Goal: Task Accomplishment & Management: Manage account settings

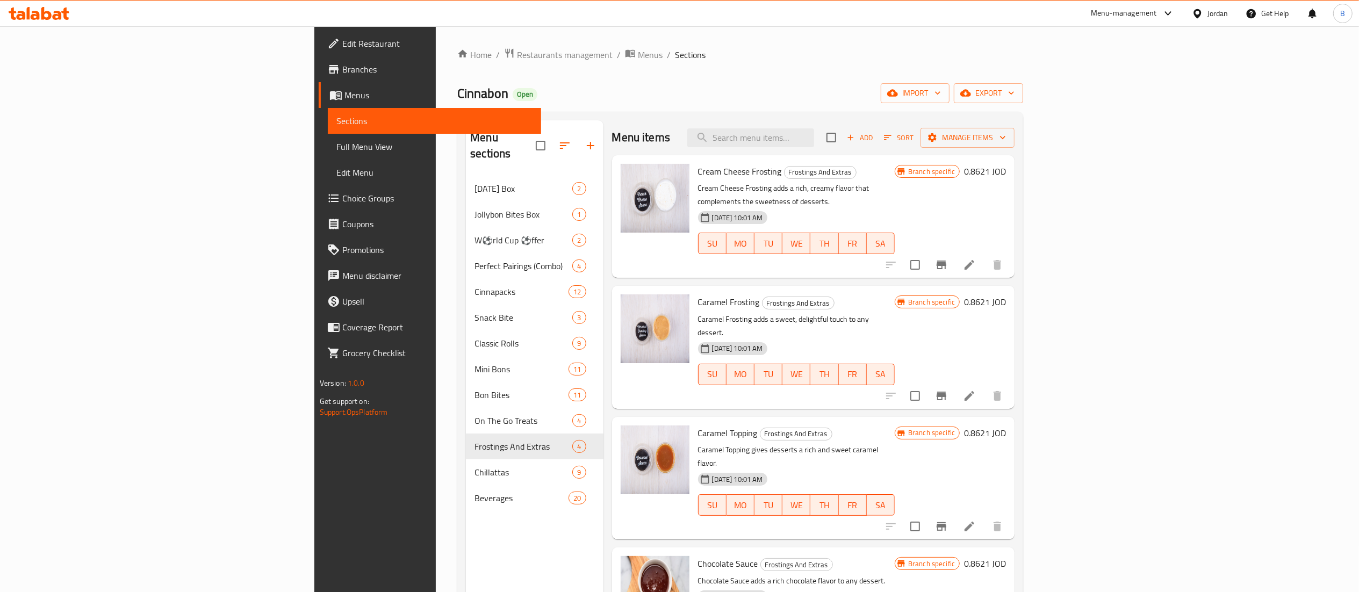
click at [47, 8] on icon at bounding box center [39, 13] width 61 height 13
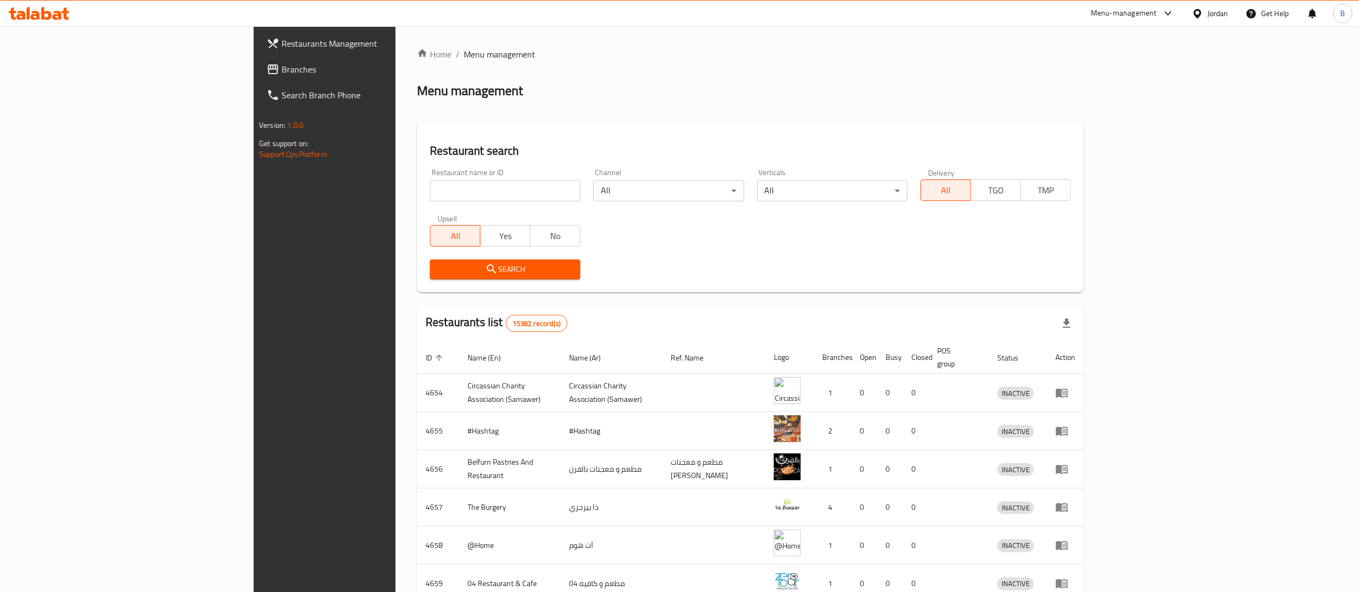
click at [282, 70] on span "Branches" at bounding box center [377, 69] width 190 height 13
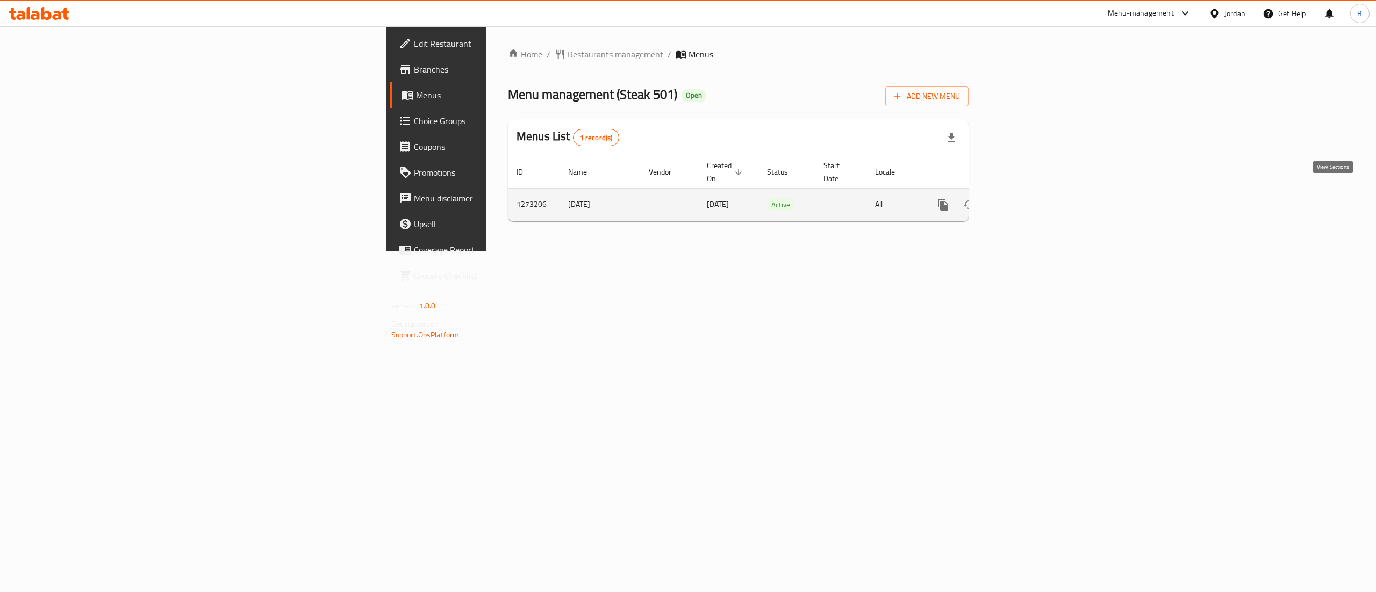
click at [1033, 192] on link "enhanced table" at bounding box center [1021, 205] width 26 height 26
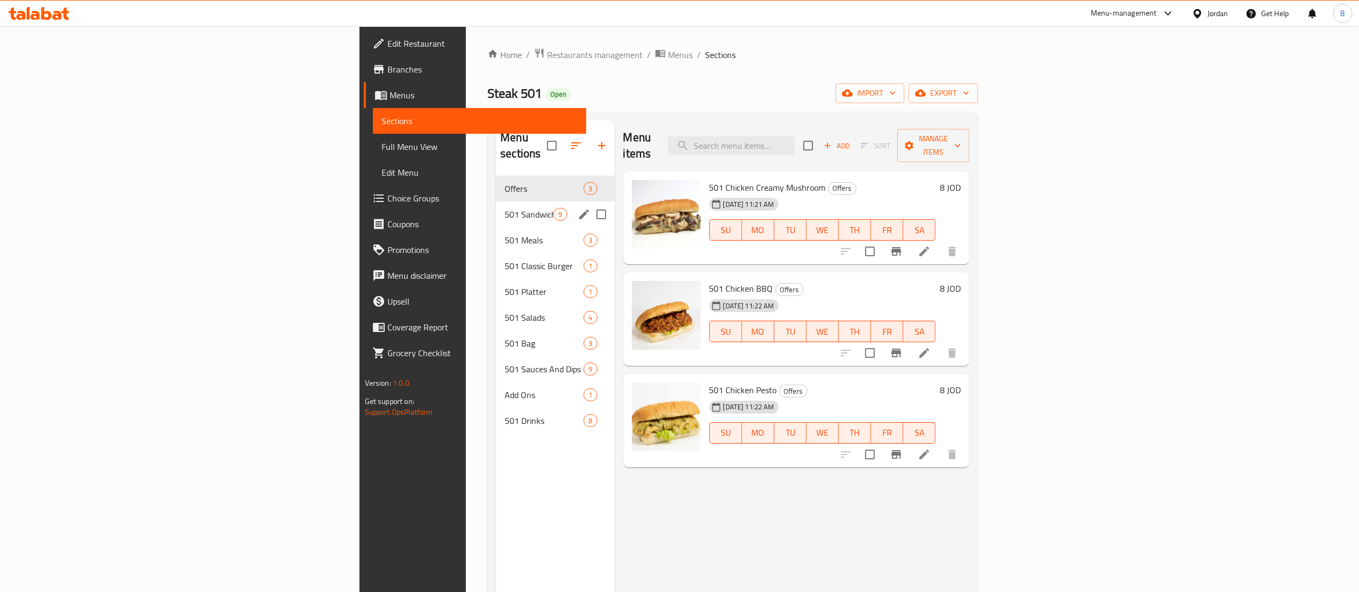
click at [496, 202] on div "501 Sandwiches 9" at bounding box center [555, 215] width 118 height 26
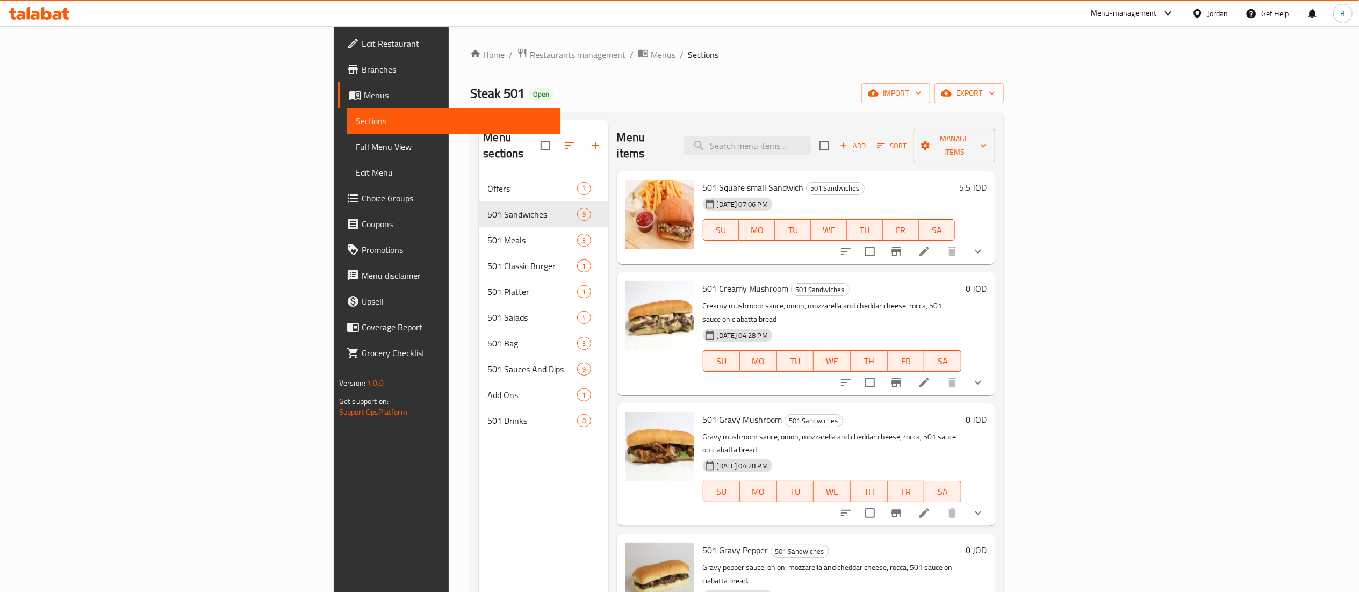
click at [939, 242] on li at bounding box center [924, 251] width 30 height 19
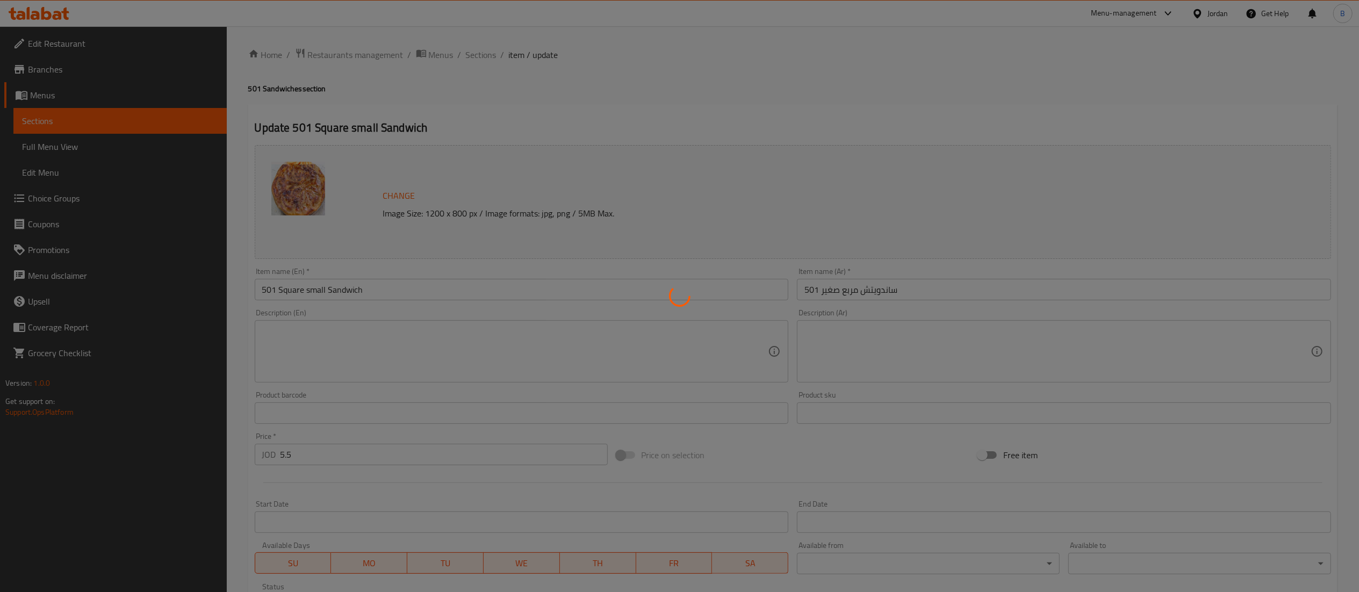
type input "إختيارك من:"
type input "1"
type input "2"
type input "اختيارك من شريحة لحم أو دجاج أو برجر:"
type input "1"
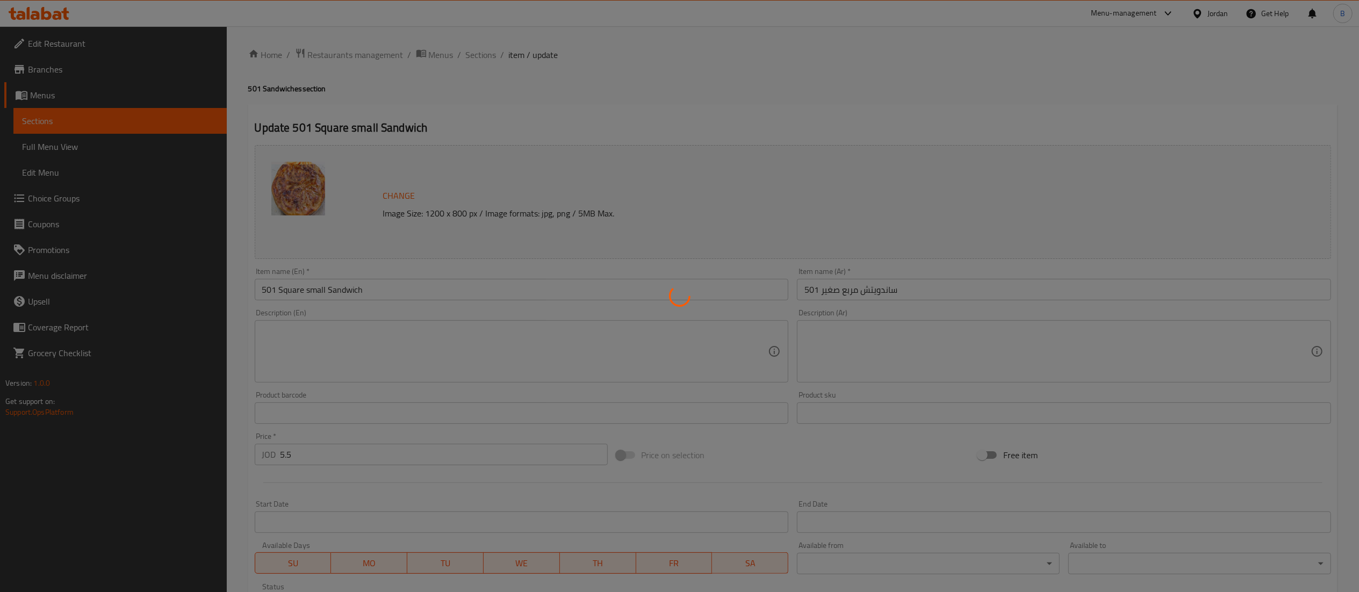
type input "1"
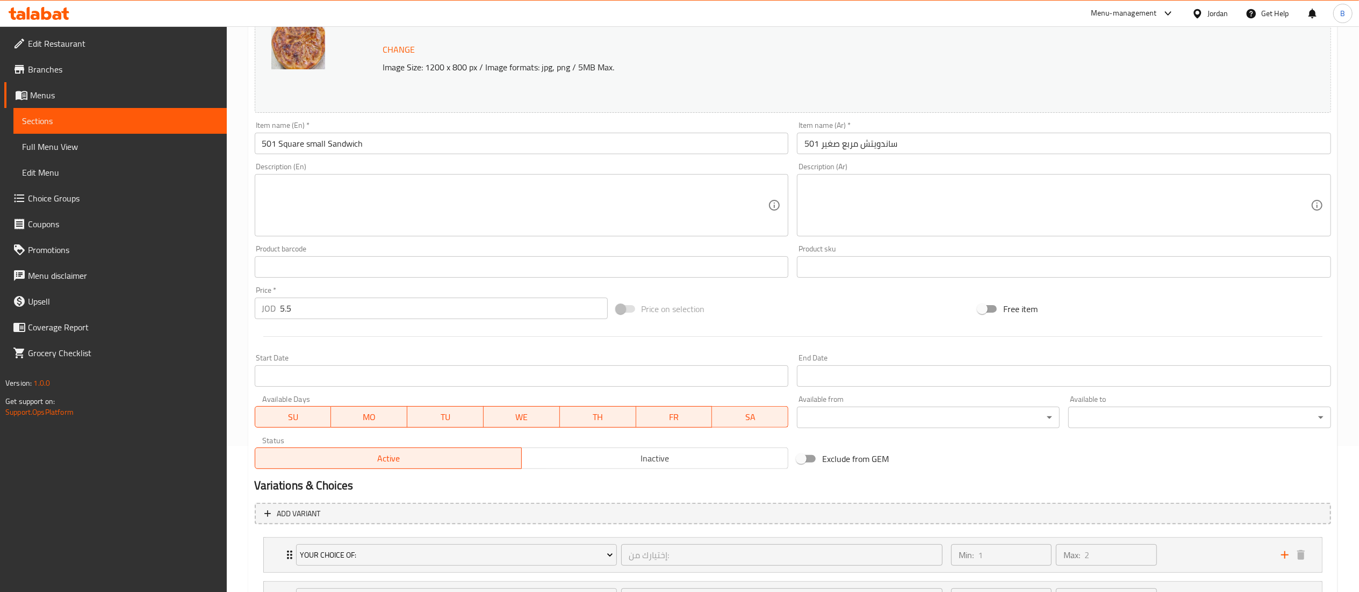
scroll to position [246, 0]
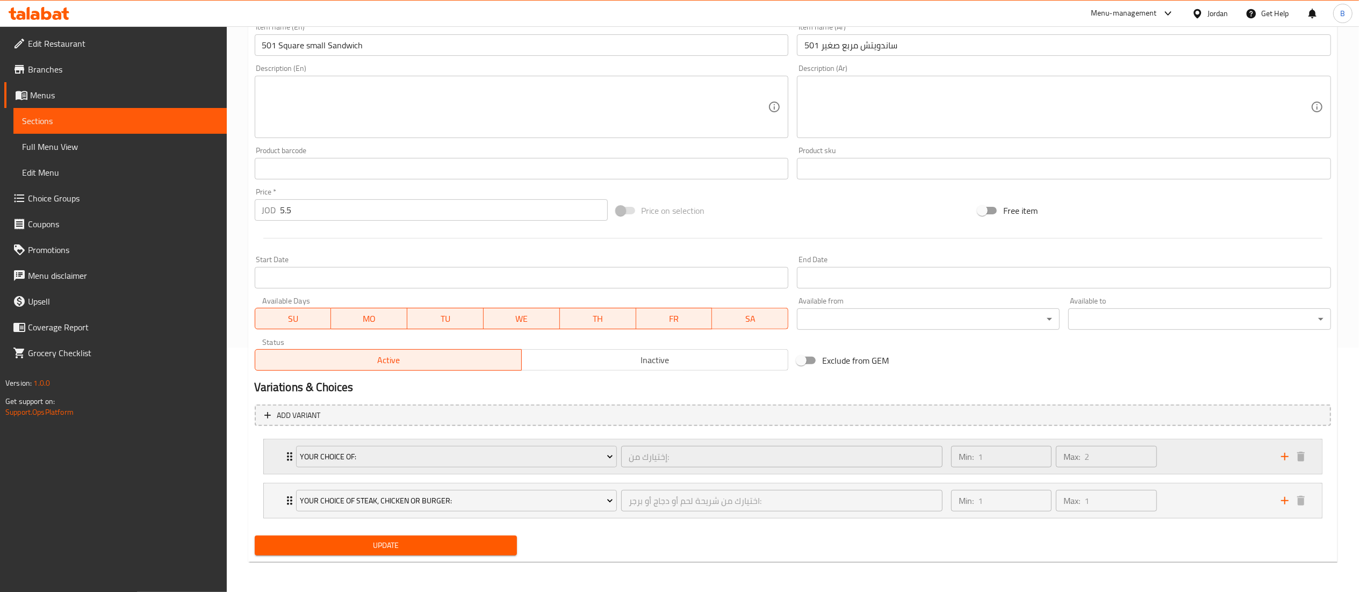
click at [1200, 459] on div "Min: 1 ​ Max: 2 ​" at bounding box center [1110, 457] width 330 height 34
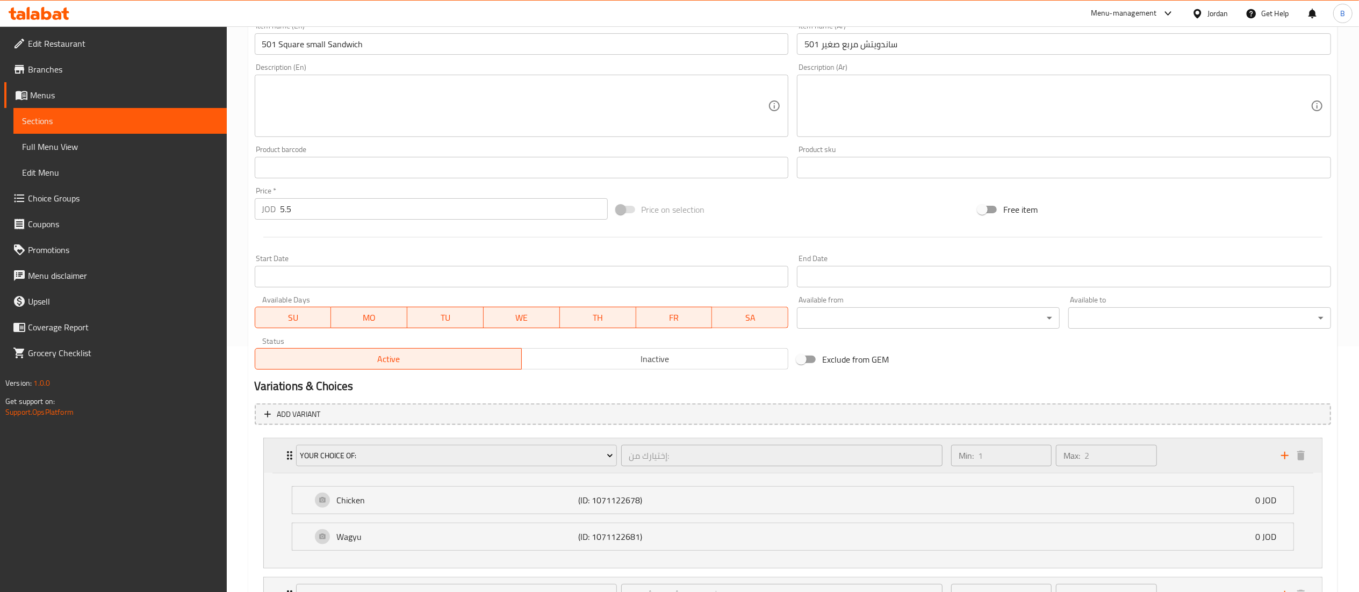
scroll to position [341, 0]
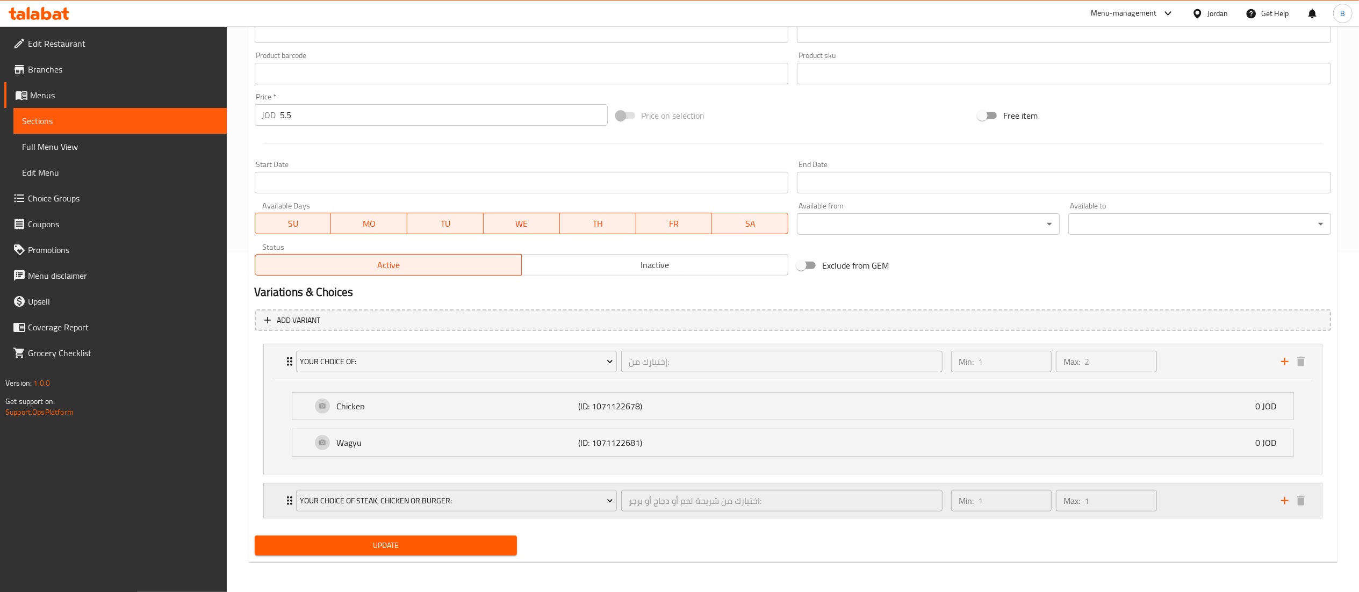
click at [1194, 503] on div "Min: 1 ​ Max: 1 ​" at bounding box center [1110, 501] width 330 height 34
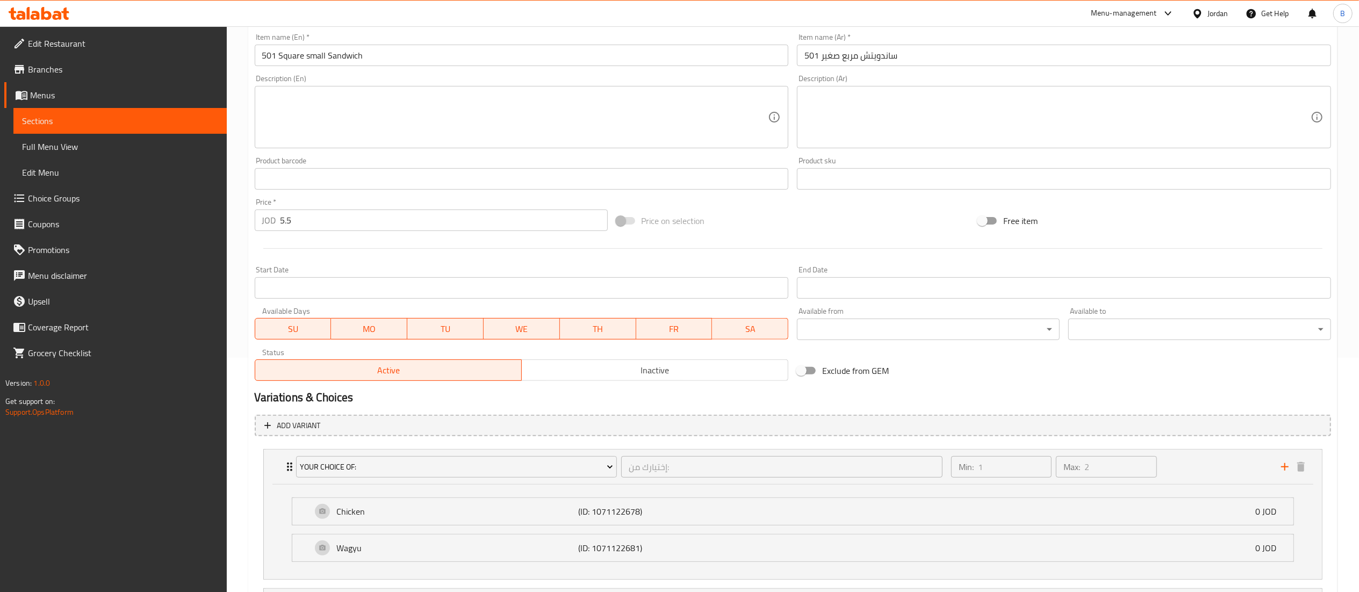
scroll to position [233, 0]
drag, startPoint x: 282, startPoint y: 219, endPoint x: 224, endPoint y: 225, distance: 58.3
click at [229, 225] on div "Home / Restaurants management / Menus / Sections / item / update 501 Sandwiches…" at bounding box center [793, 421] width 1132 height 1256
click at [284, 224] on input "5.5" at bounding box center [444, 221] width 327 height 21
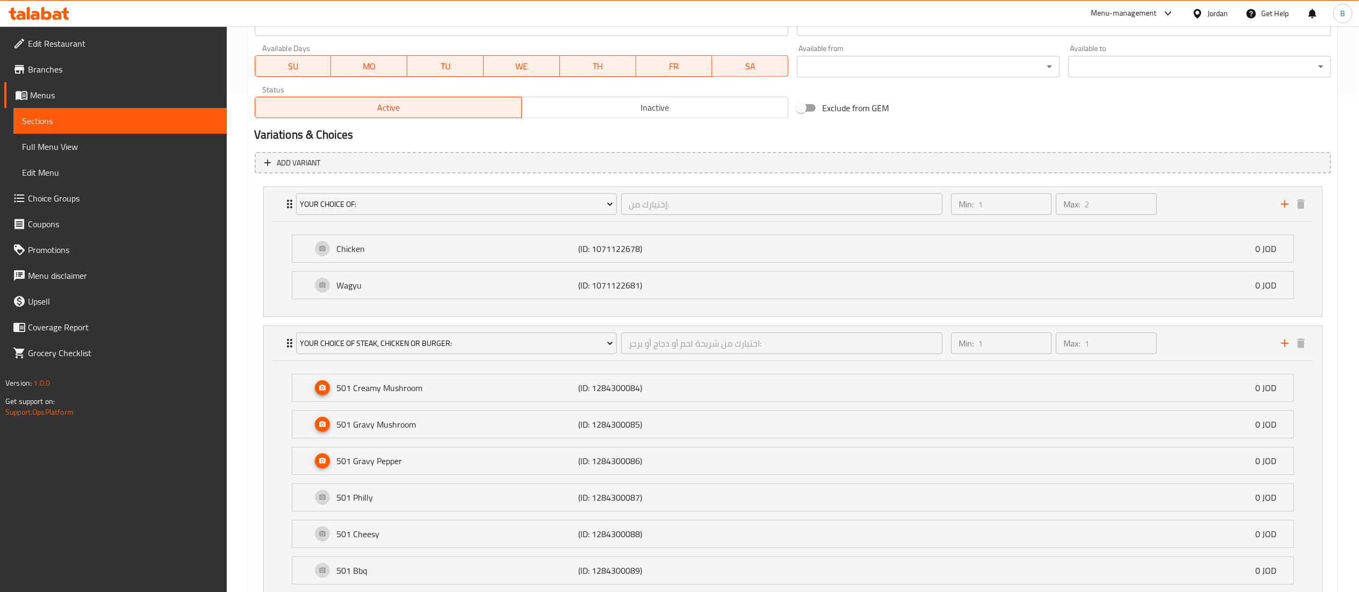
scroll to position [695, 0]
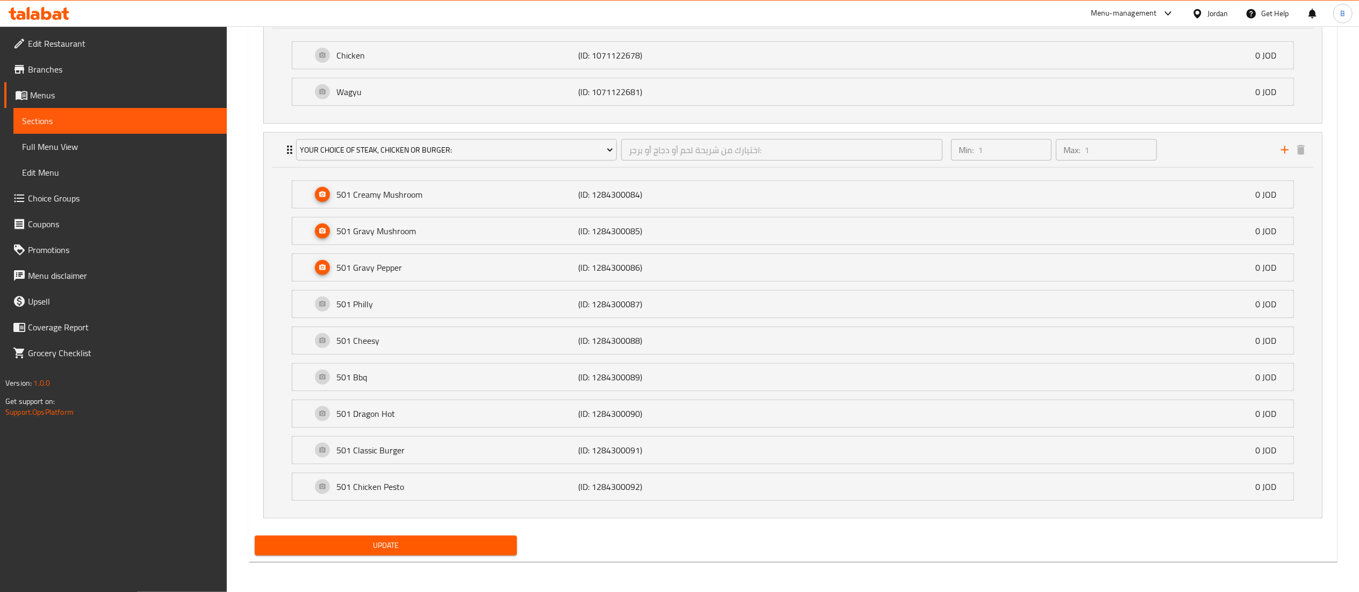
type input "7.5"
click at [445, 559] on div "Update" at bounding box center [385, 545] width 271 height 28
click at [449, 547] on span "Update" at bounding box center [386, 545] width 246 height 13
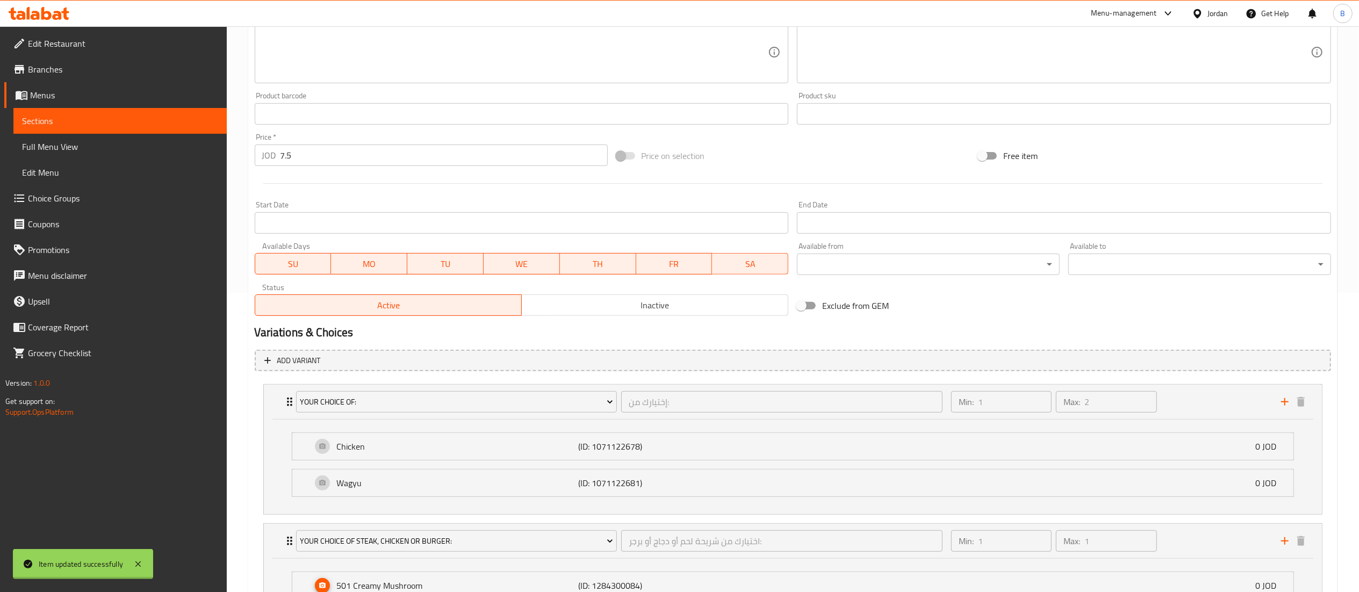
scroll to position [0, 0]
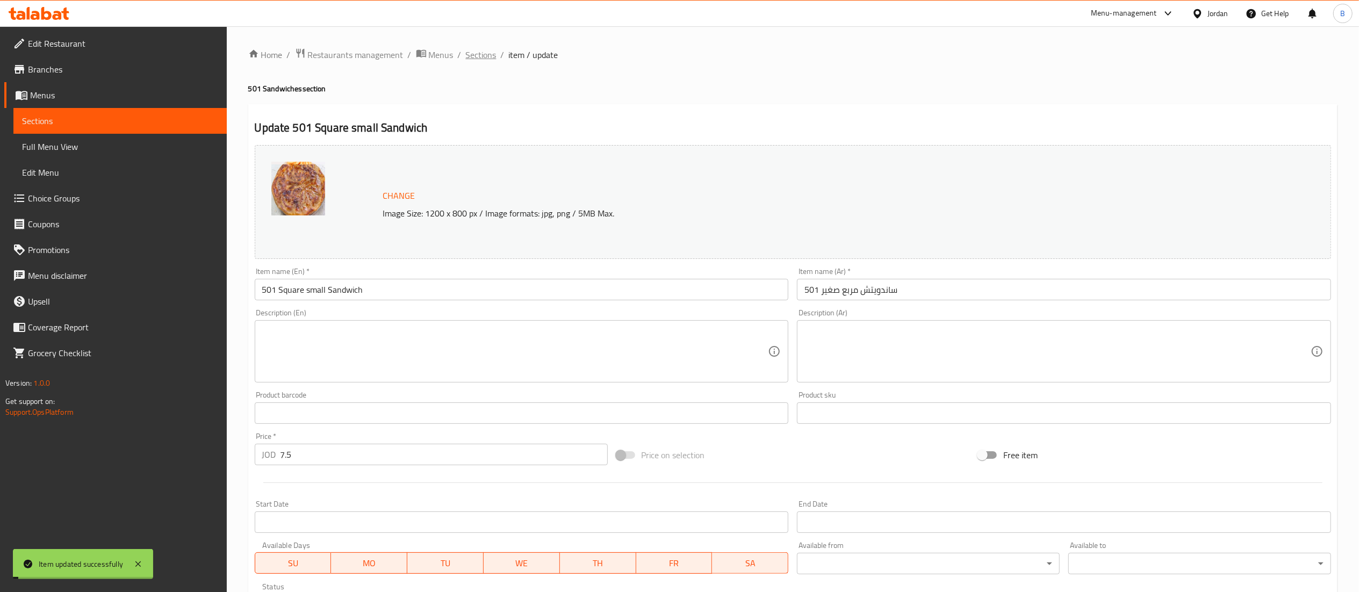
click at [491, 51] on span "Sections" at bounding box center [481, 54] width 31 height 13
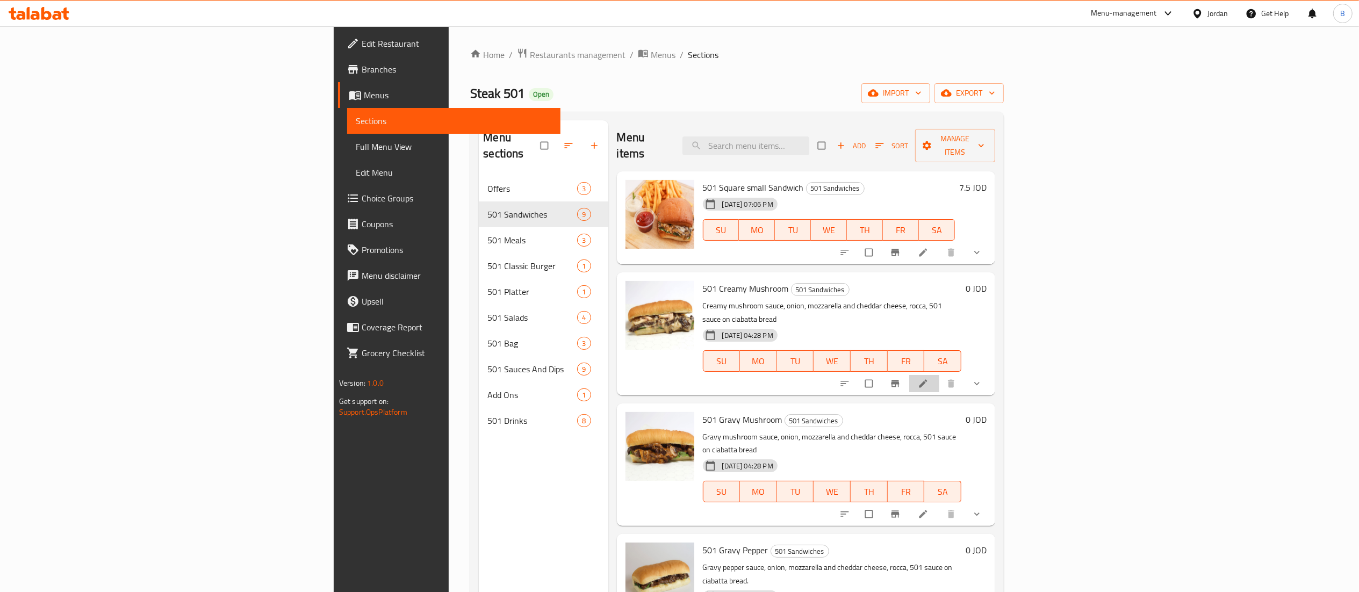
click at [939, 375] on li at bounding box center [924, 383] width 30 height 17
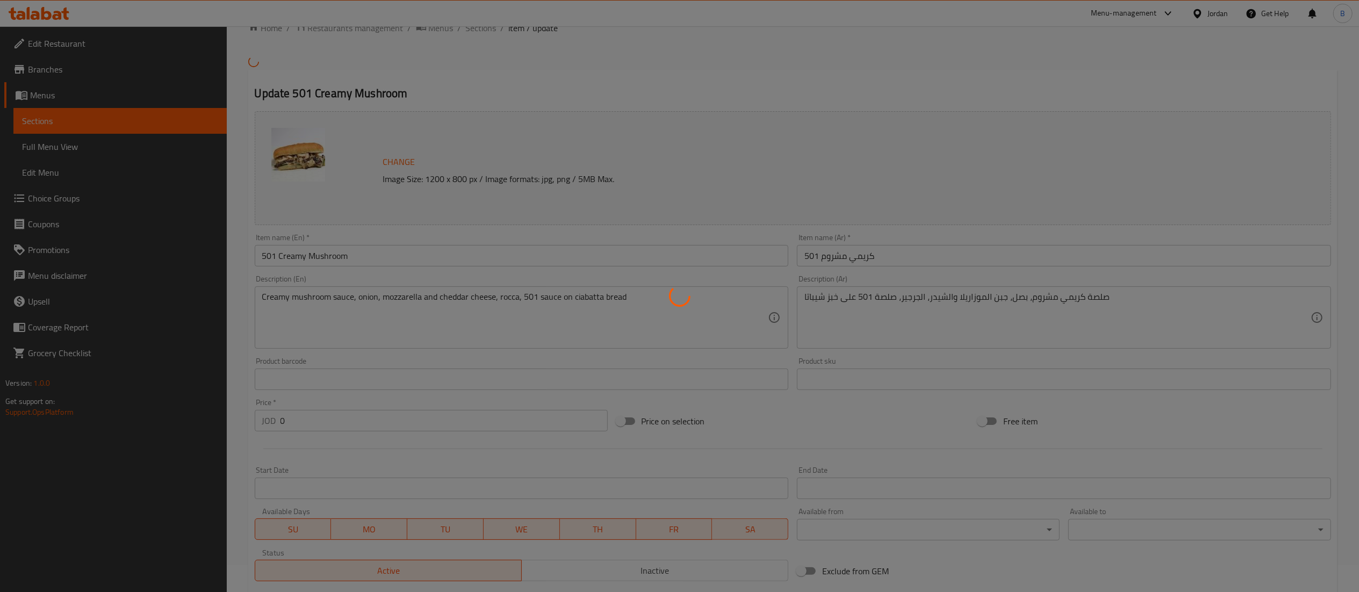
type input "إختيارك من:"
type input "1"
type input "2"
type input "إختيارك من:"
type input "1"
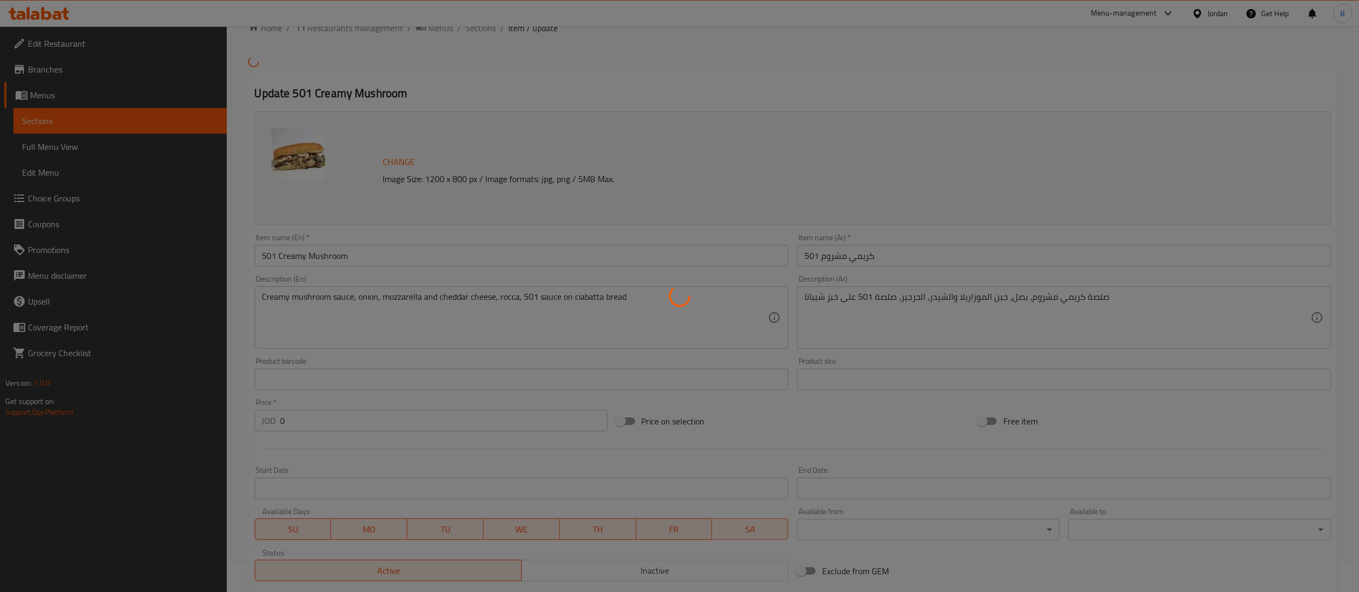
type input "1"
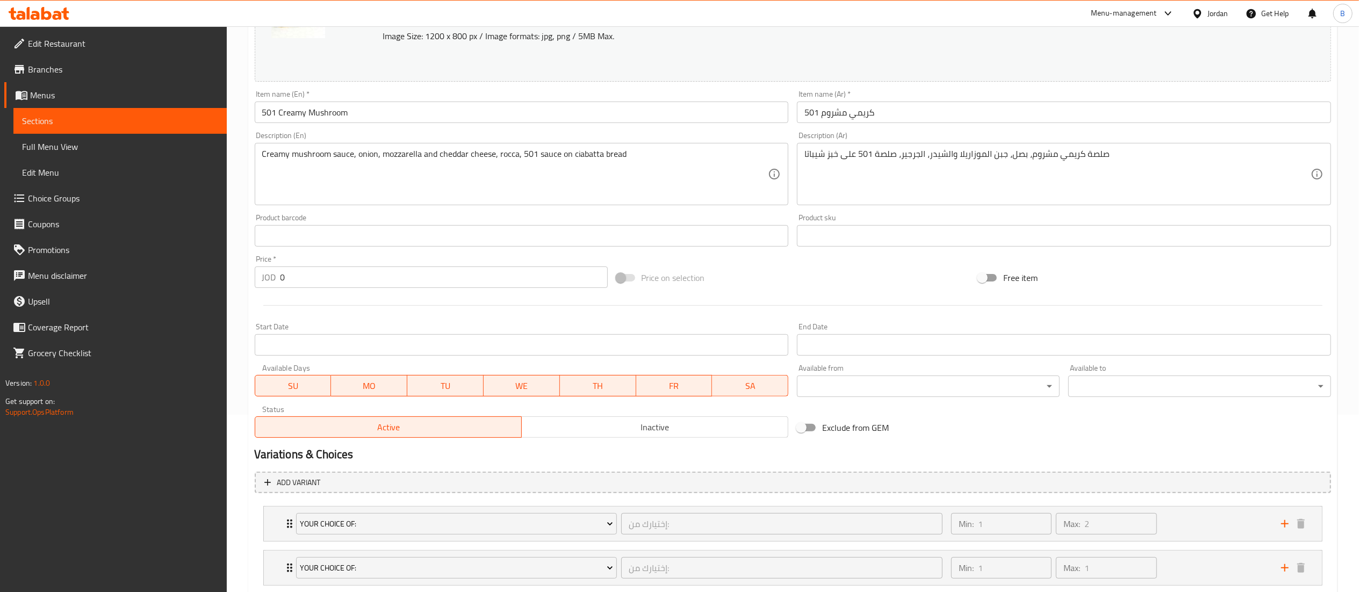
scroll to position [238, 0]
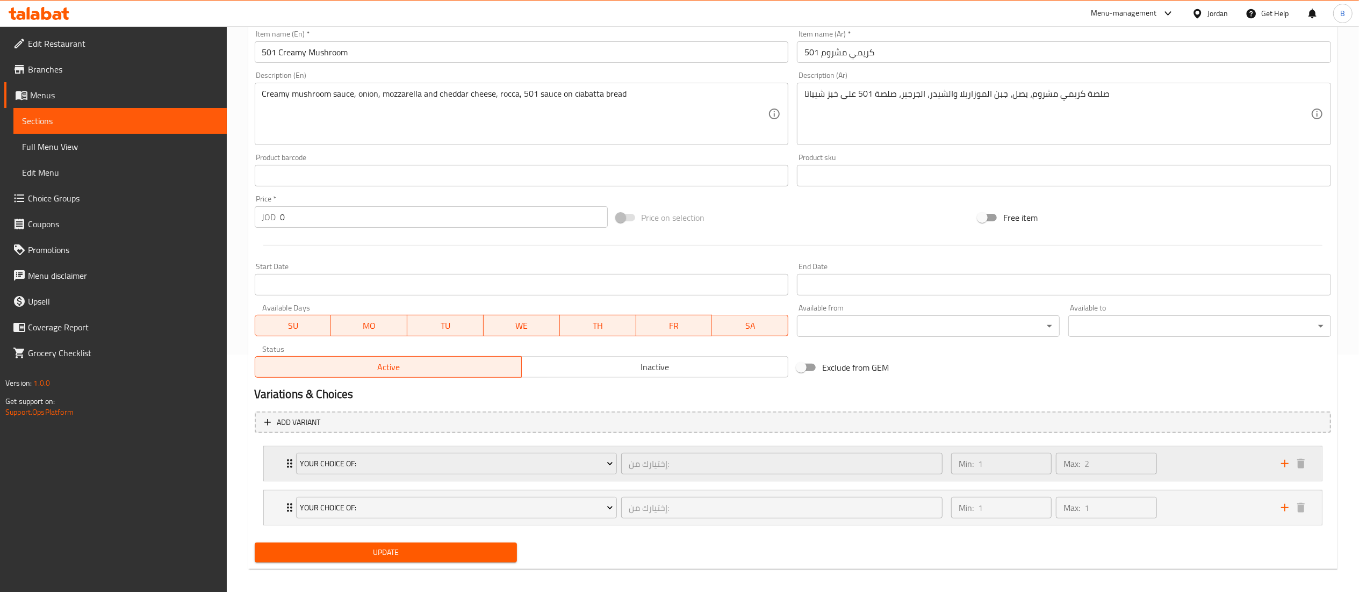
click at [1200, 468] on div "Min: 1 ​ Max: 2 ​" at bounding box center [1110, 464] width 330 height 34
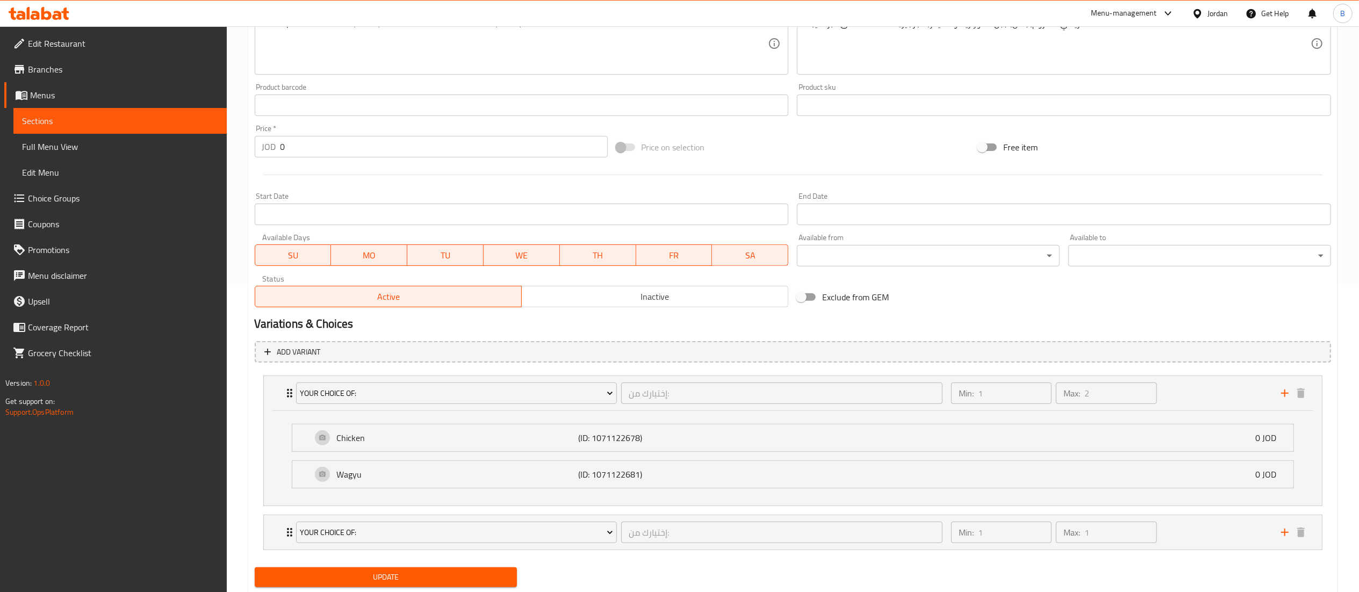
scroll to position [341, 0]
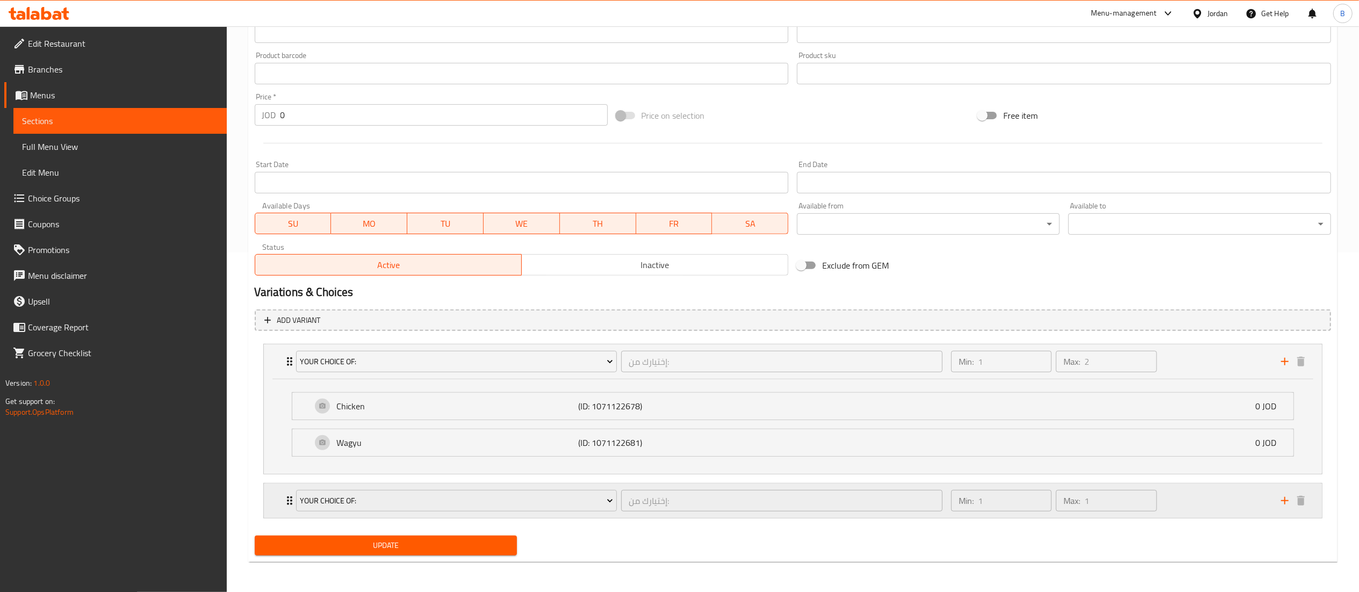
click at [1204, 502] on div "Min: 1 ​ Max: 1 ​" at bounding box center [1110, 501] width 330 height 34
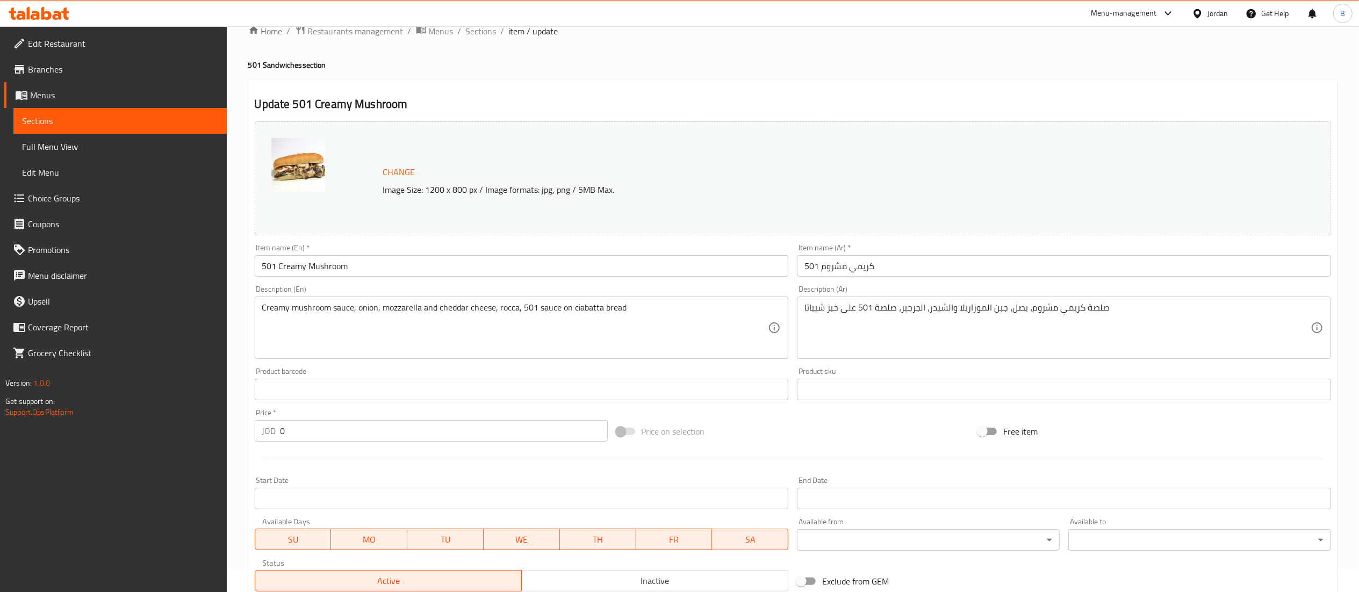
scroll to position [0, 0]
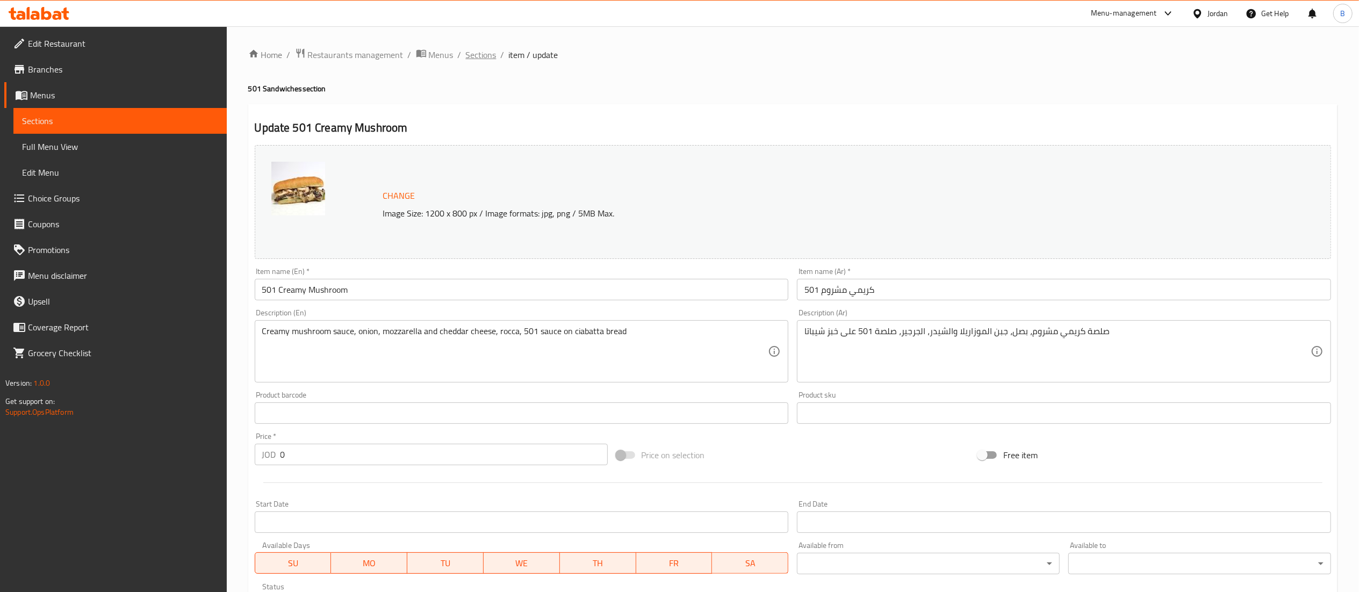
click at [488, 60] on span "Sections" at bounding box center [481, 54] width 31 height 13
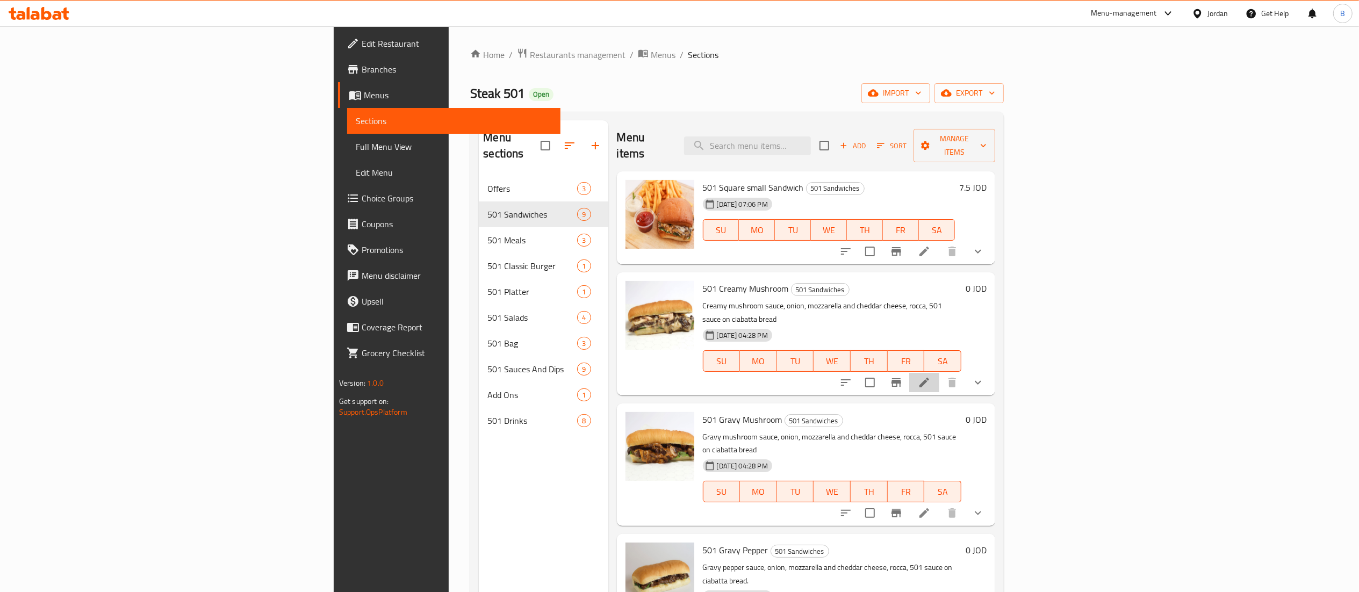
click at [939, 373] on li at bounding box center [924, 382] width 30 height 19
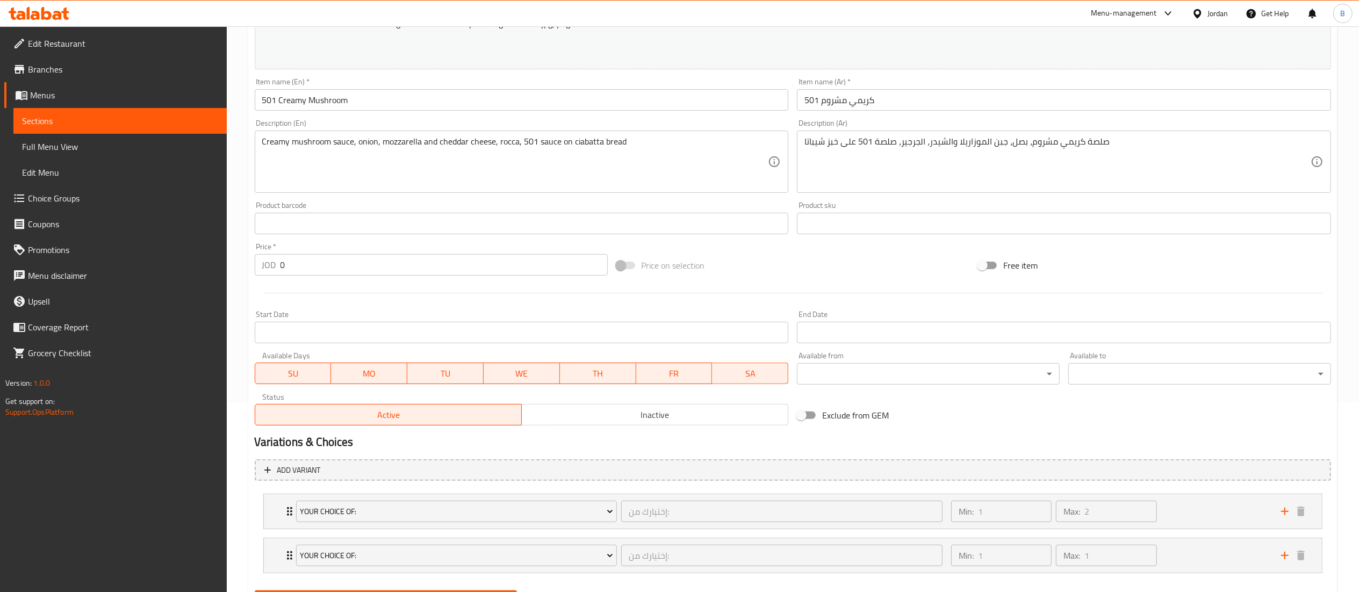
scroll to position [246, 0]
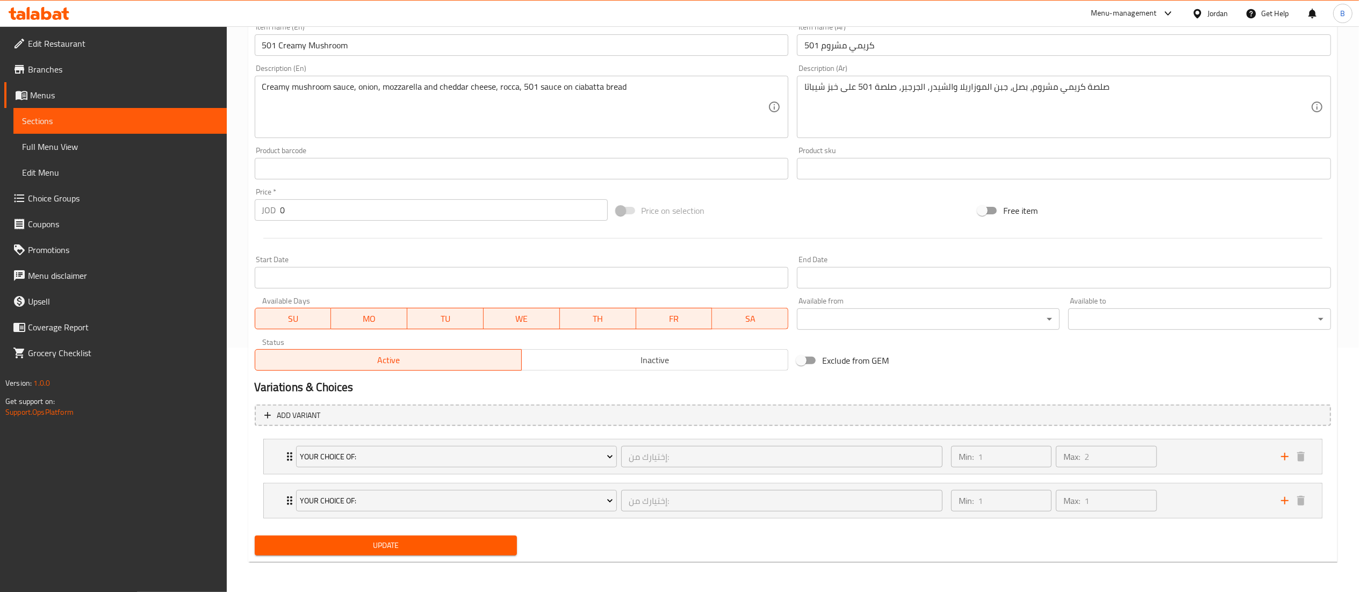
click at [1232, 477] on li "Your Choice Of: إختيارك من: ​ Min: 1 ​ Max: 2 ​ Chicken (ID: 1071122678) 0 JOD …" at bounding box center [793, 457] width 1076 height 44
click at [1232, 472] on div "Min: 1 ​ Max: 2 ​" at bounding box center [1110, 457] width 330 height 34
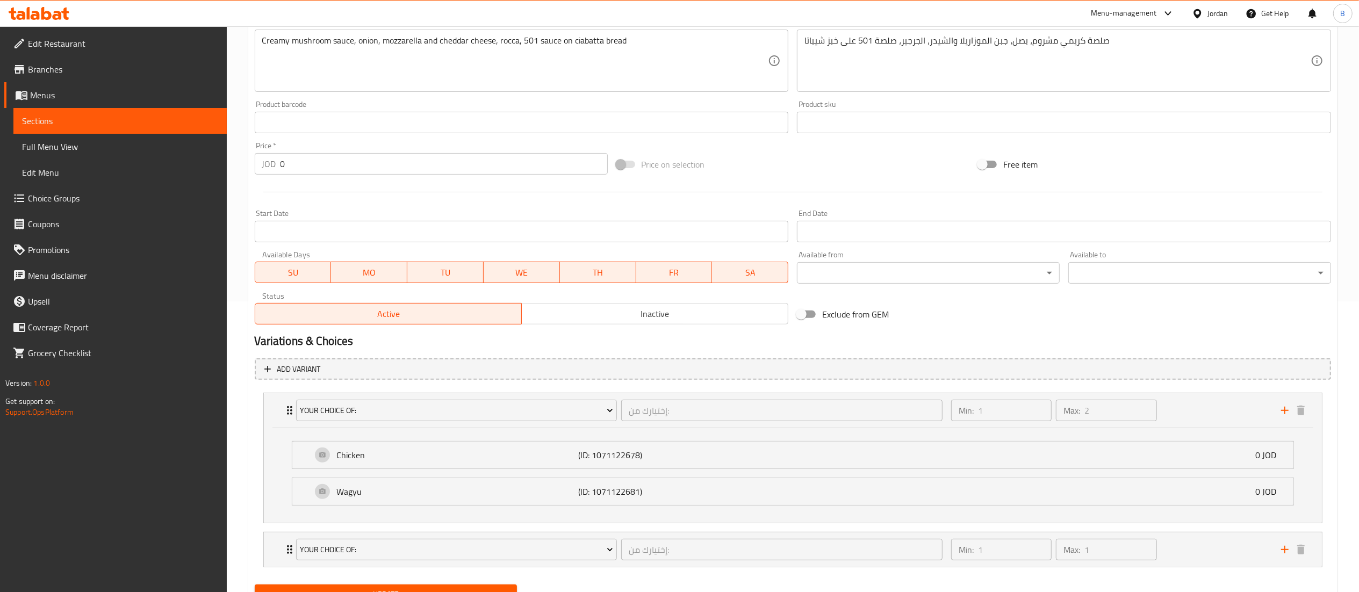
scroll to position [341, 0]
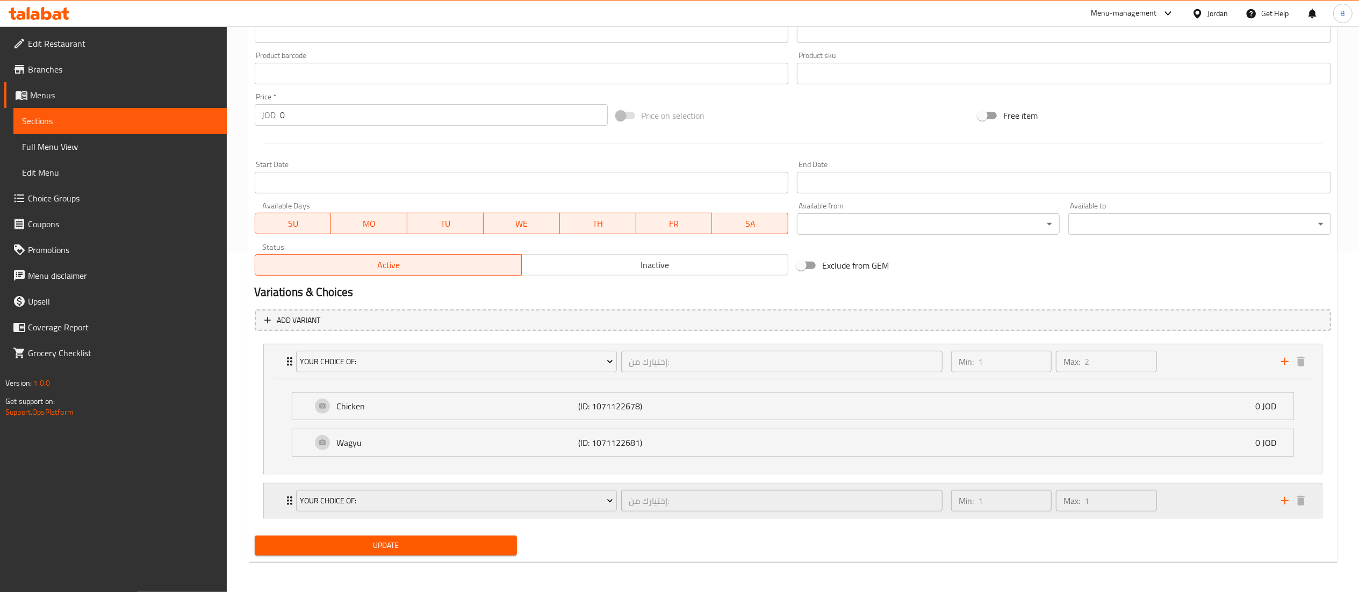
click at [1231, 492] on div "Min: 1 ​ Max: 1 ​" at bounding box center [1110, 501] width 330 height 34
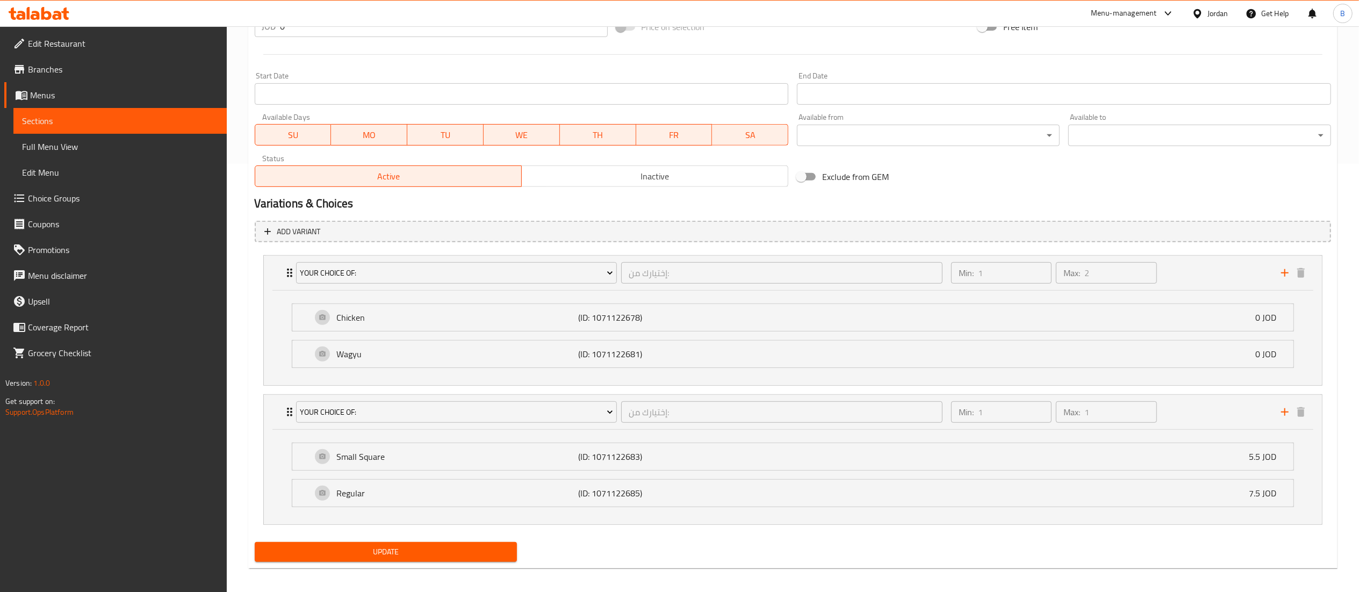
scroll to position [437, 0]
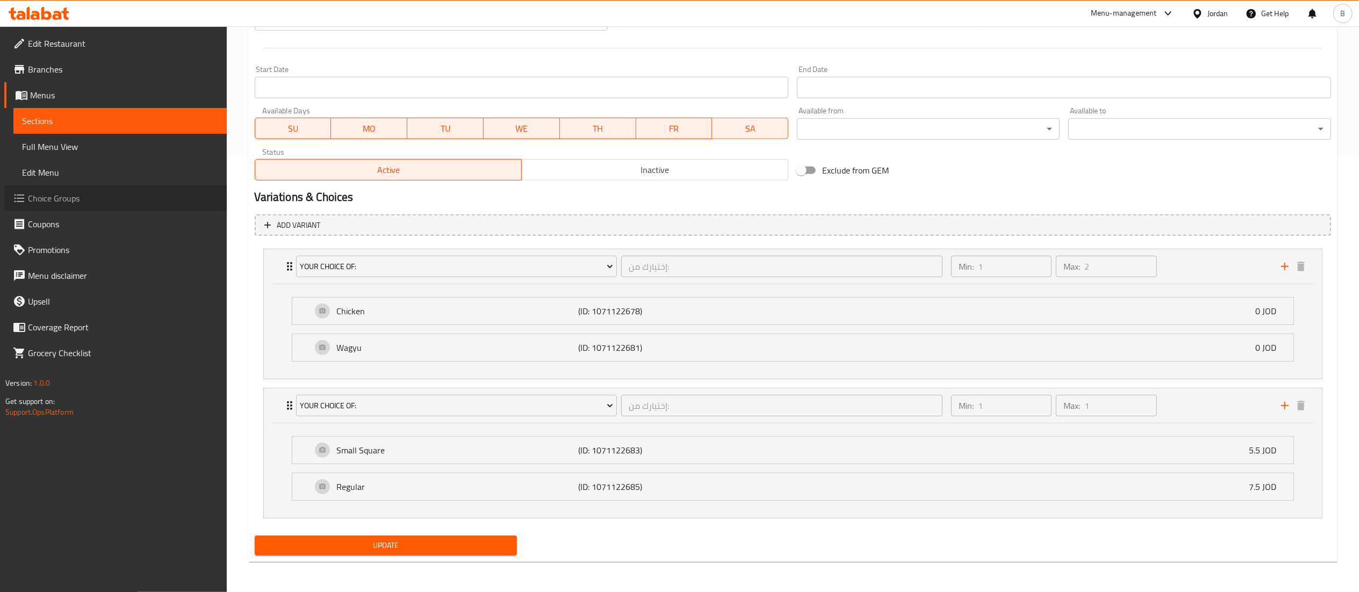
click at [130, 203] on span "Choice Groups" at bounding box center [123, 198] width 190 height 13
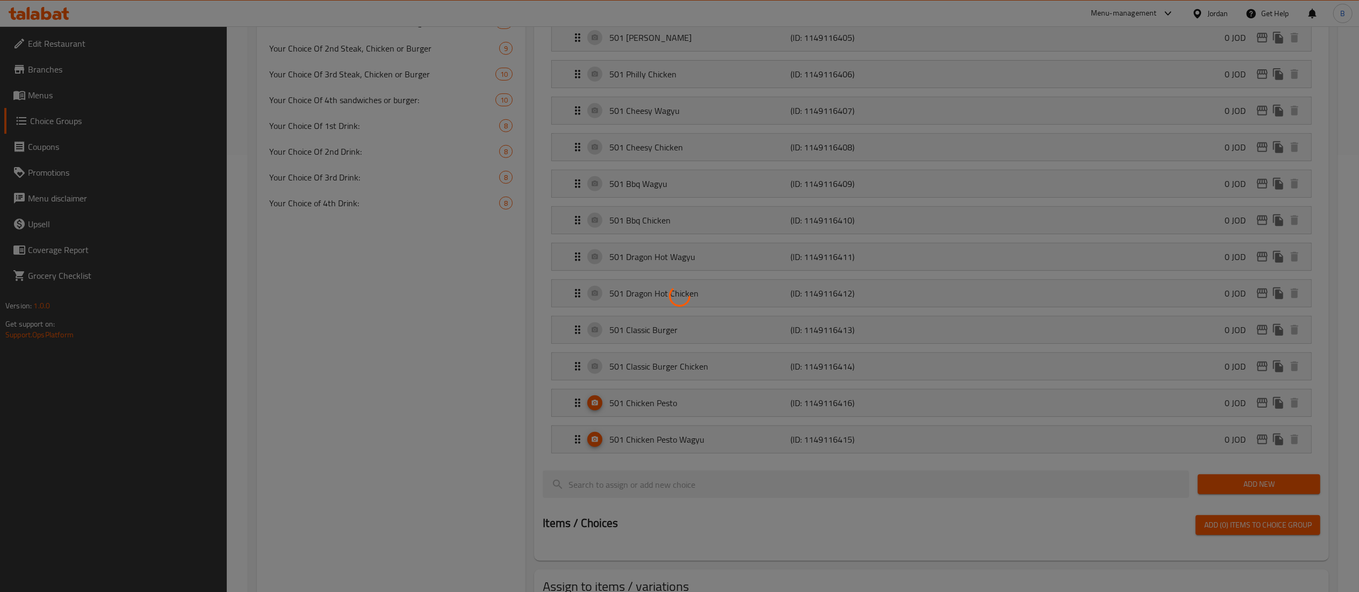
scroll to position [153, 0]
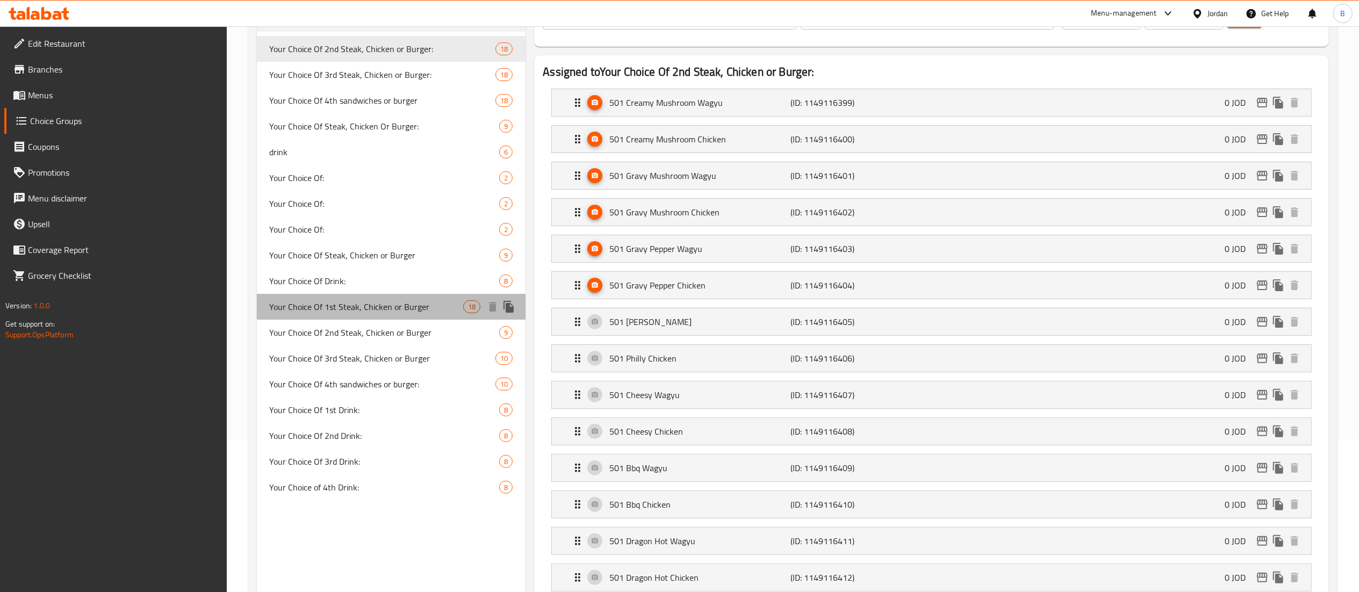
click at [417, 309] on span "Your Choice Of 1st Steak, Chicken or Burger" at bounding box center [367, 306] width 194 height 13
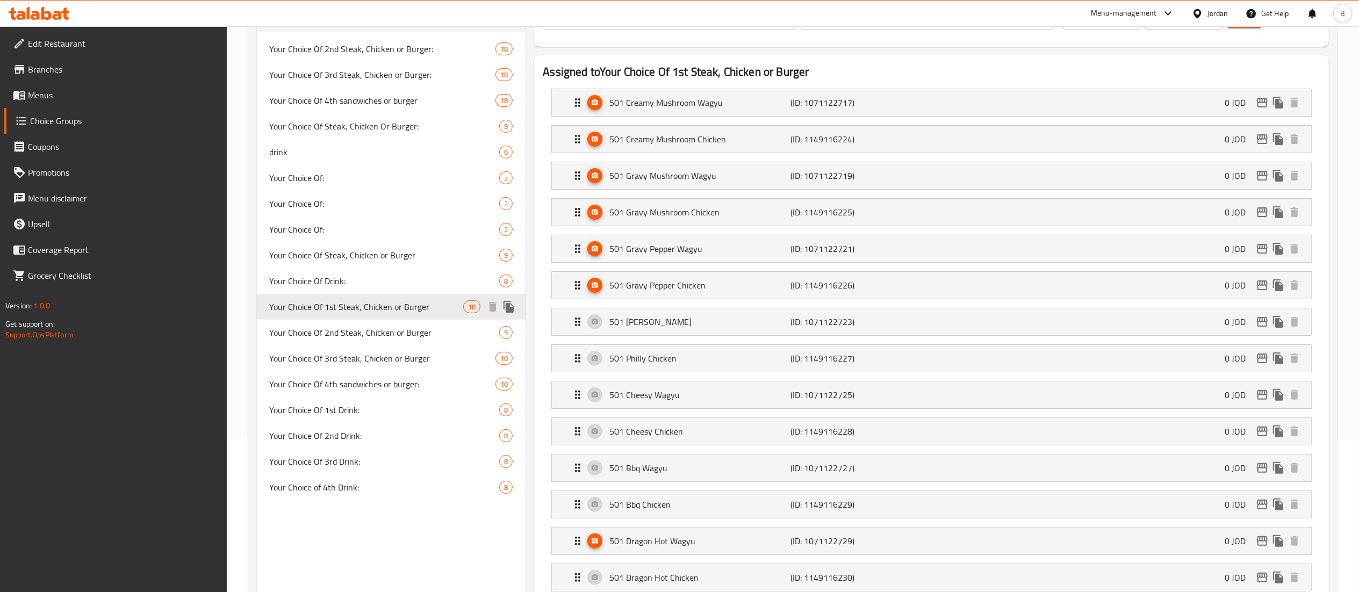
type input "Your Choice Of 1st Steak, Chicken or Burger"
type input "اختيارك من شريحة لحم أو دجاج أو برجر"
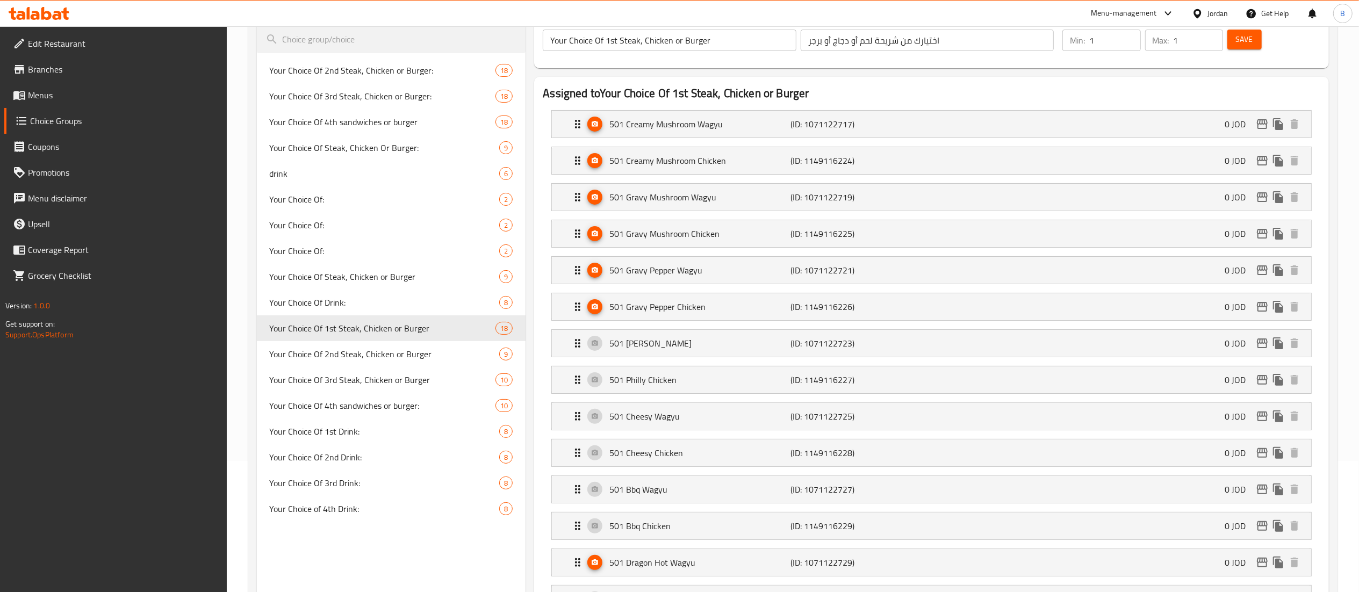
scroll to position [110, 0]
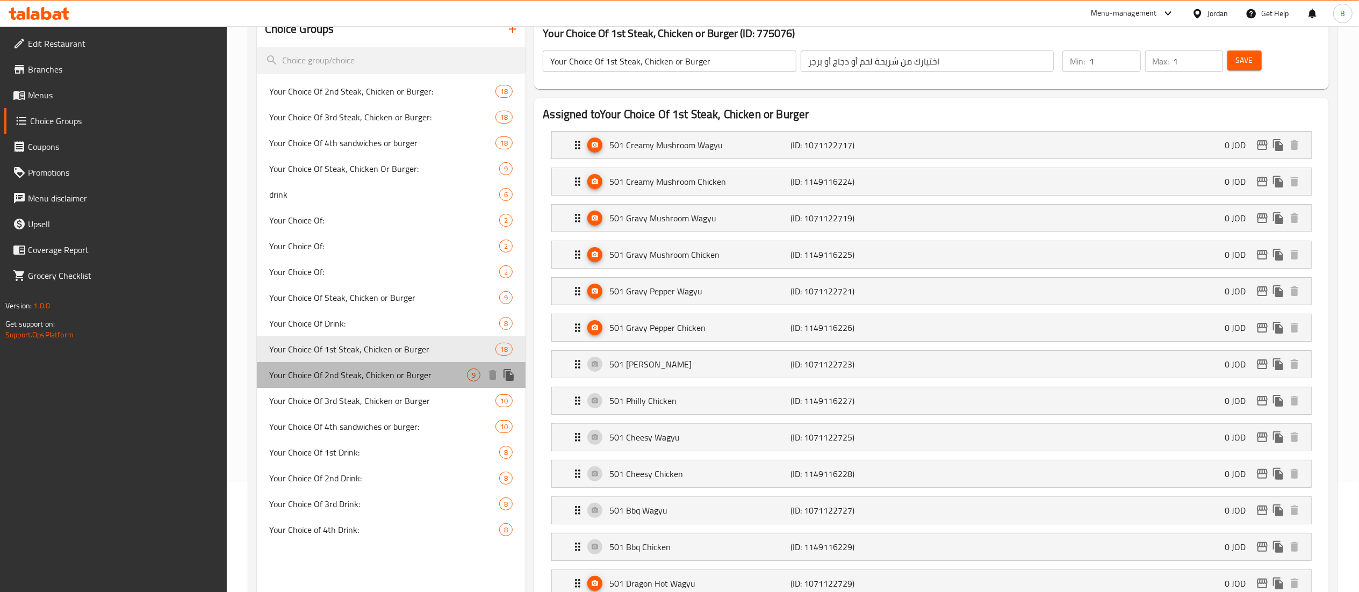
click at [396, 382] on span "Your Choice Of 2nd Steak, Chicken or Burger" at bounding box center [369, 375] width 198 height 13
type input "Your Choice Of 2nd Steak, Chicken or Burger"
type input "اختيارك من شريحة لحم ثانية، دجاج أو برجر"
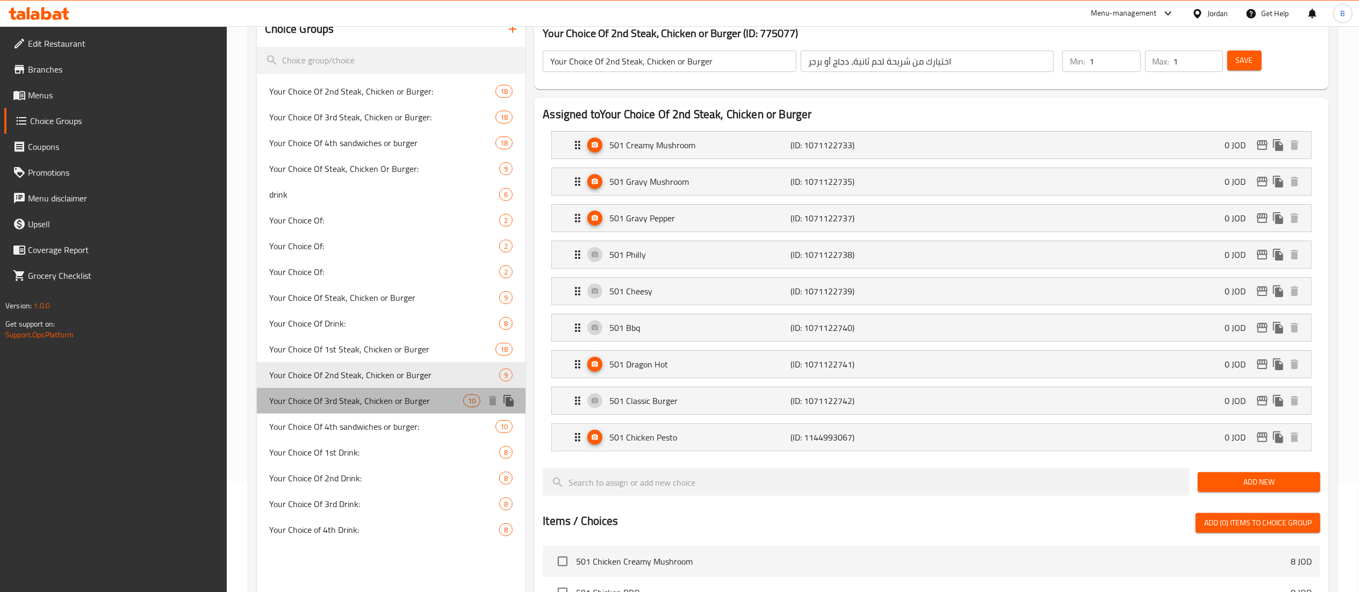
click at [346, 401] on span "Your Choice Of 3rd Steak, Chicken or Burger" at bounding box center [367, 400] width 194 height 13
type input "Your Choice Of 3rd Steak, Chicken or Burger"
type input "اختيارك من شريحة لحم ثالثة، دجاج أو برجر"
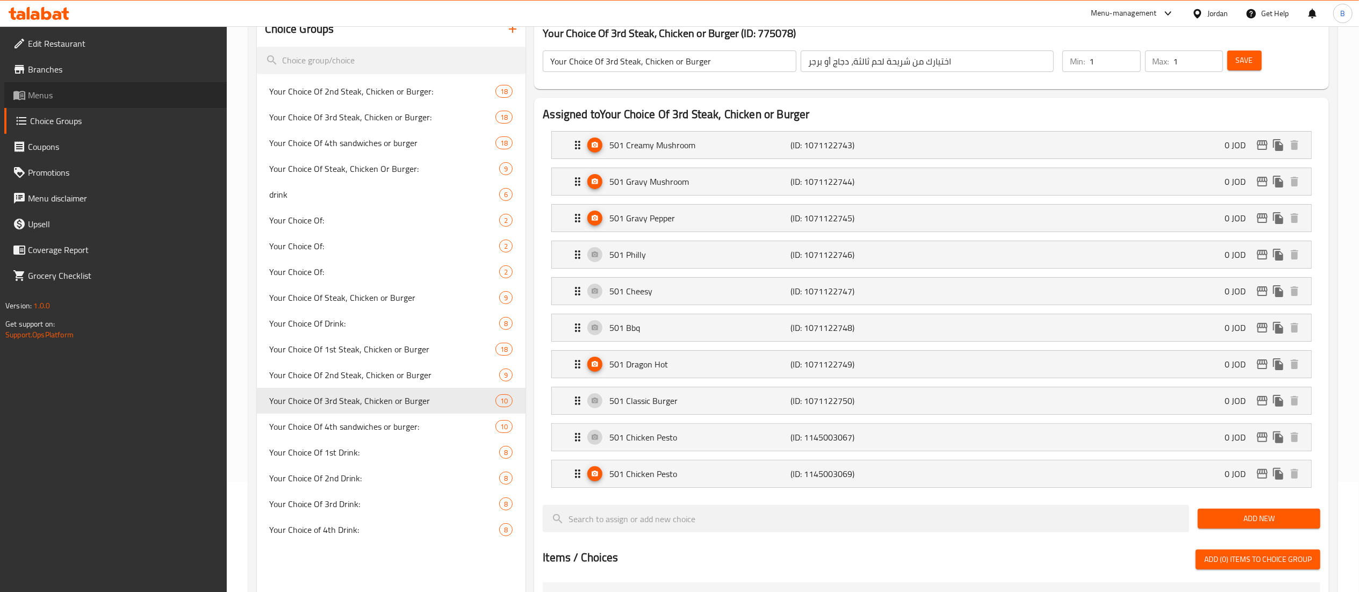
click at [61, 92] on span "Menus" at bounding box center [123, 95] width 190 height 13
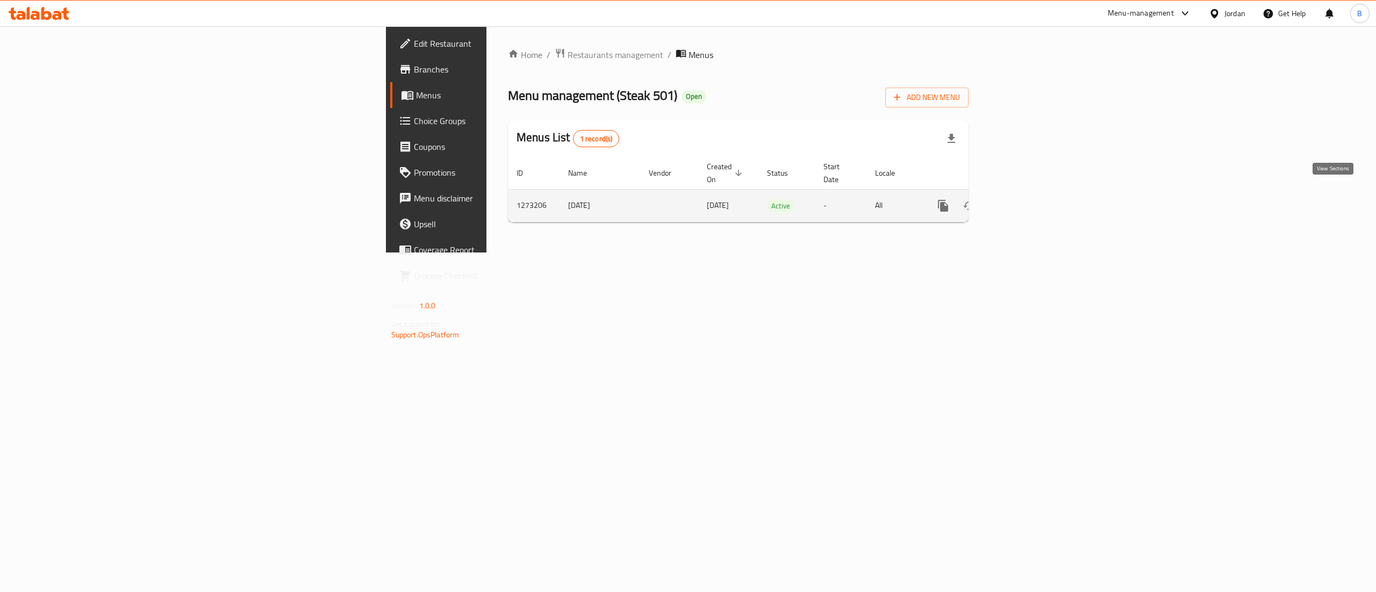
click at [1033, 193] on link "enhanced table" at bounding box center [1021, 206] width 26 height 26
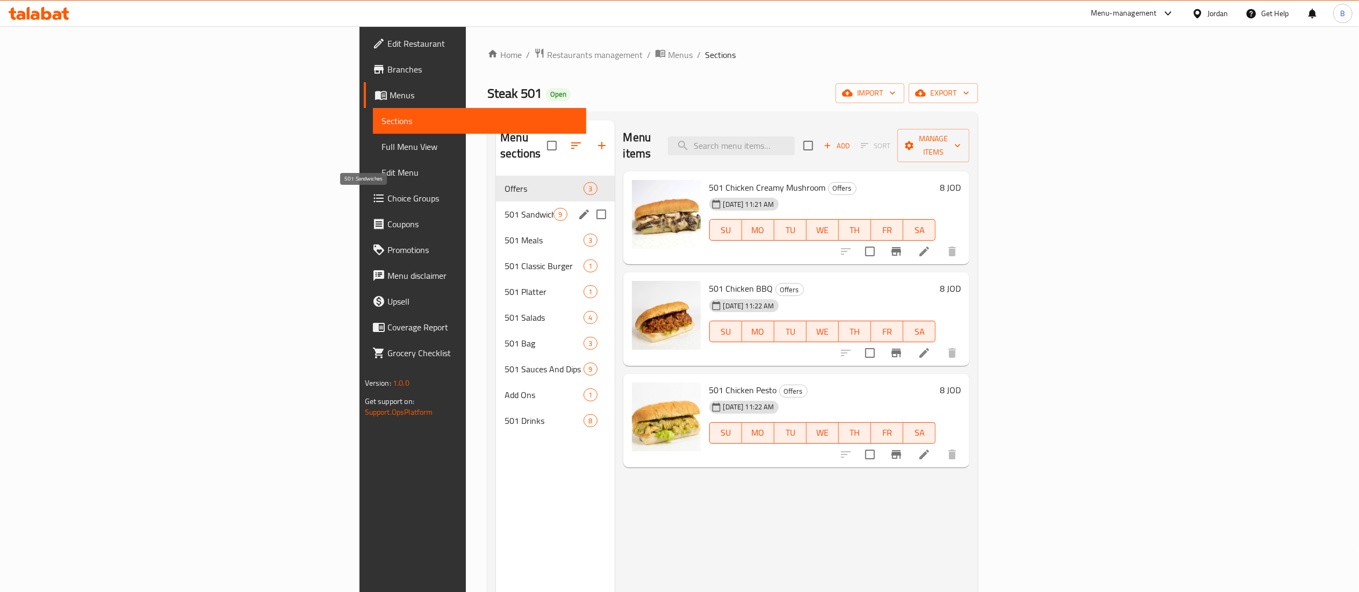
drag, startPoint x: 399, startPoint y: 197, endPoint x: 479, endPoint y: 199, distance: 80.6
click at [505, 208] on span "501 Sandwiches" at bounding box center [529, 214] width 49 height 13
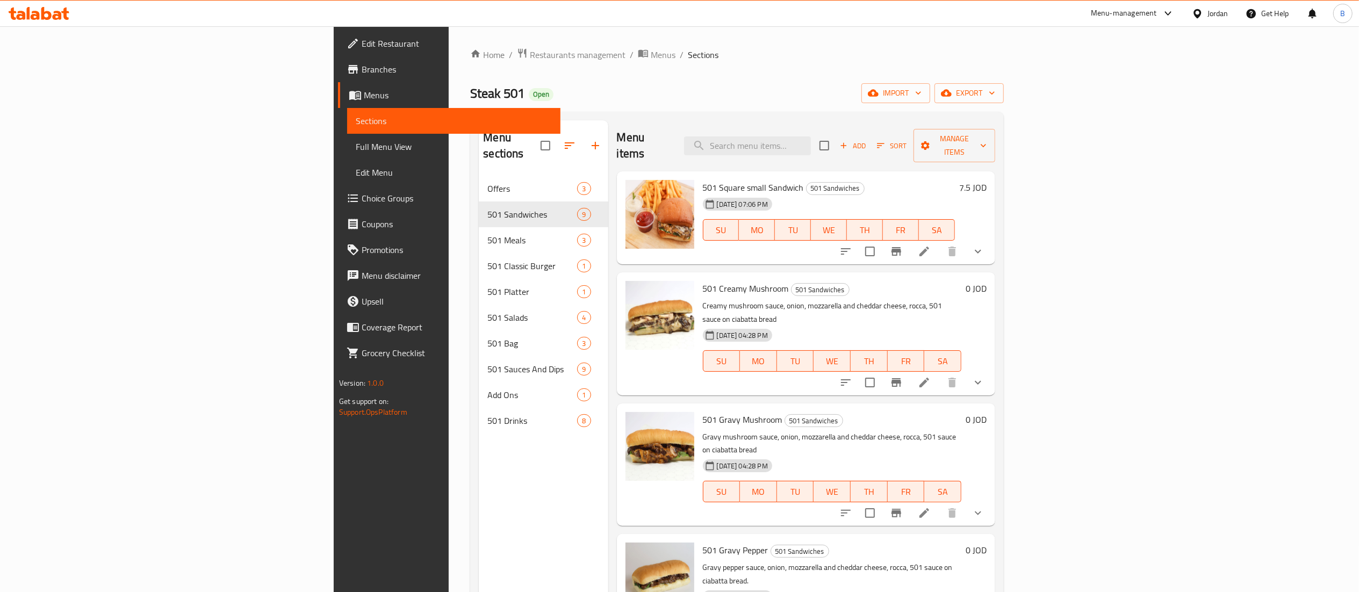
click at [362, 192] on span "Choice Groups" at bounding box center [457, 198] width 190 height 13
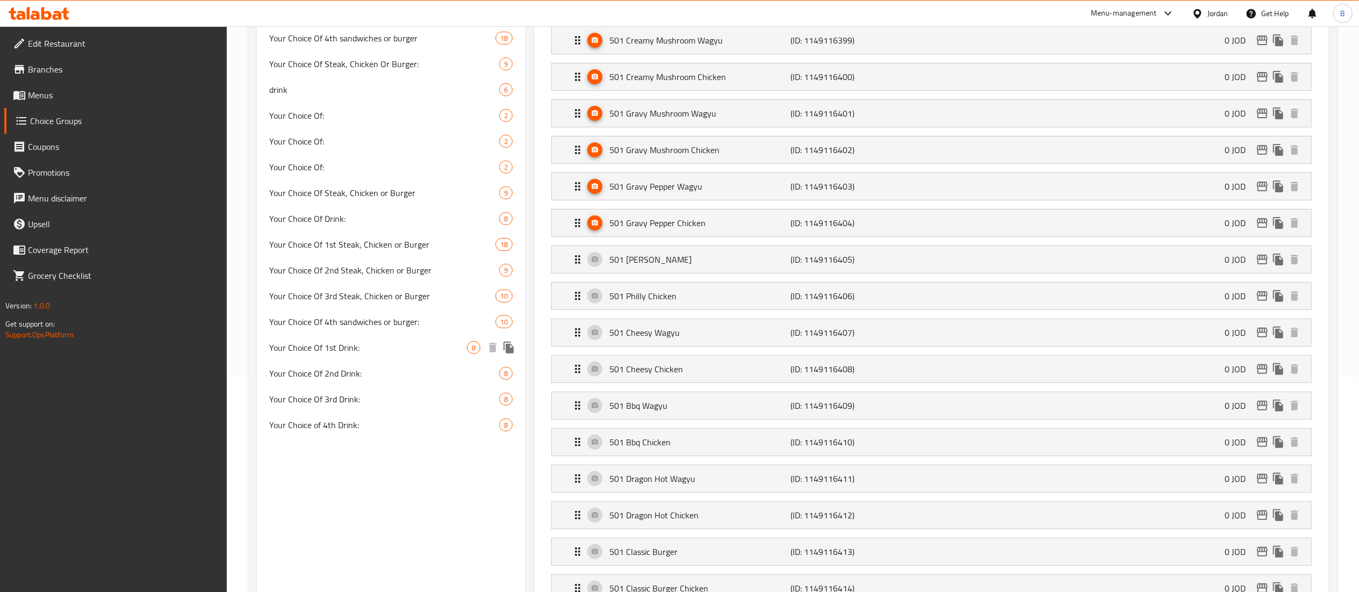
scroll to position [107, 0]
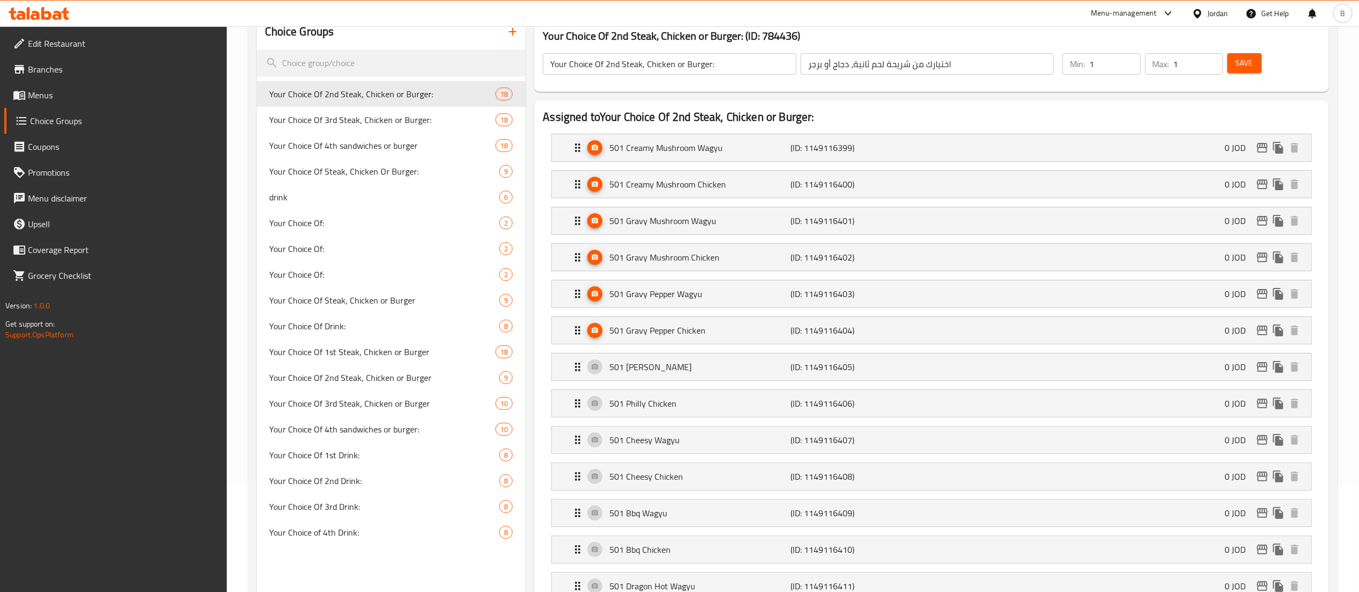
click at [73, 92] on span "Menus" at bounding box center [123, 95] width 190 height 13
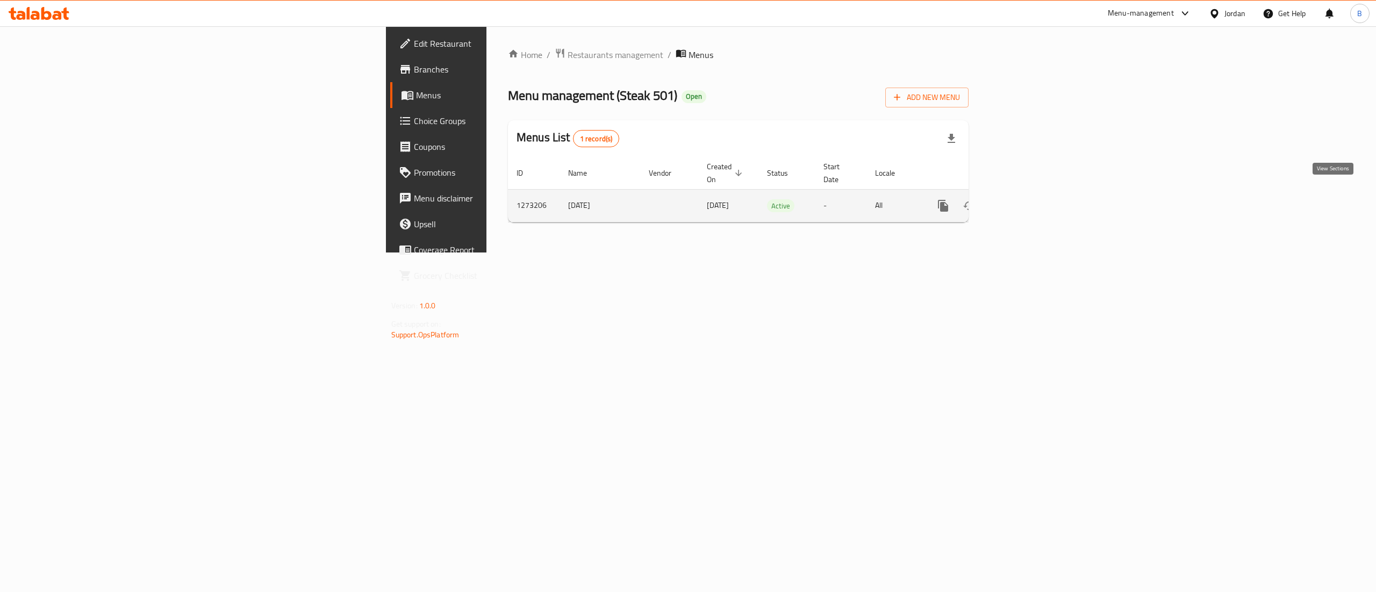
click at [1033, 196] on link "enhanced table" at bounding box center [1021, 206] width 26 height 26
